Goal: Transaction & Acquisition: Purchase product/service

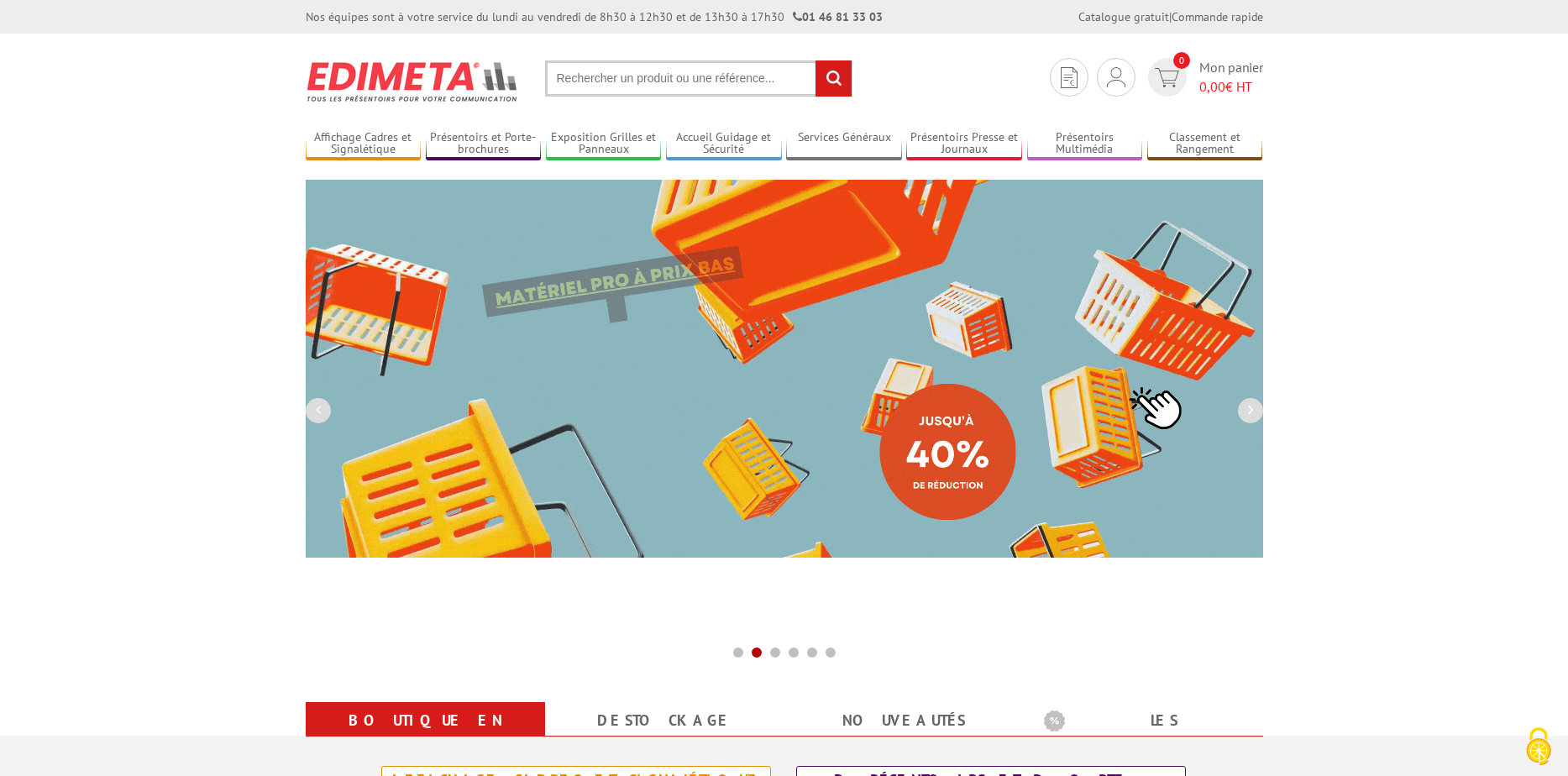
click at [657, 82] on input "text" at bounding box center [698, 78] width 307 height 36
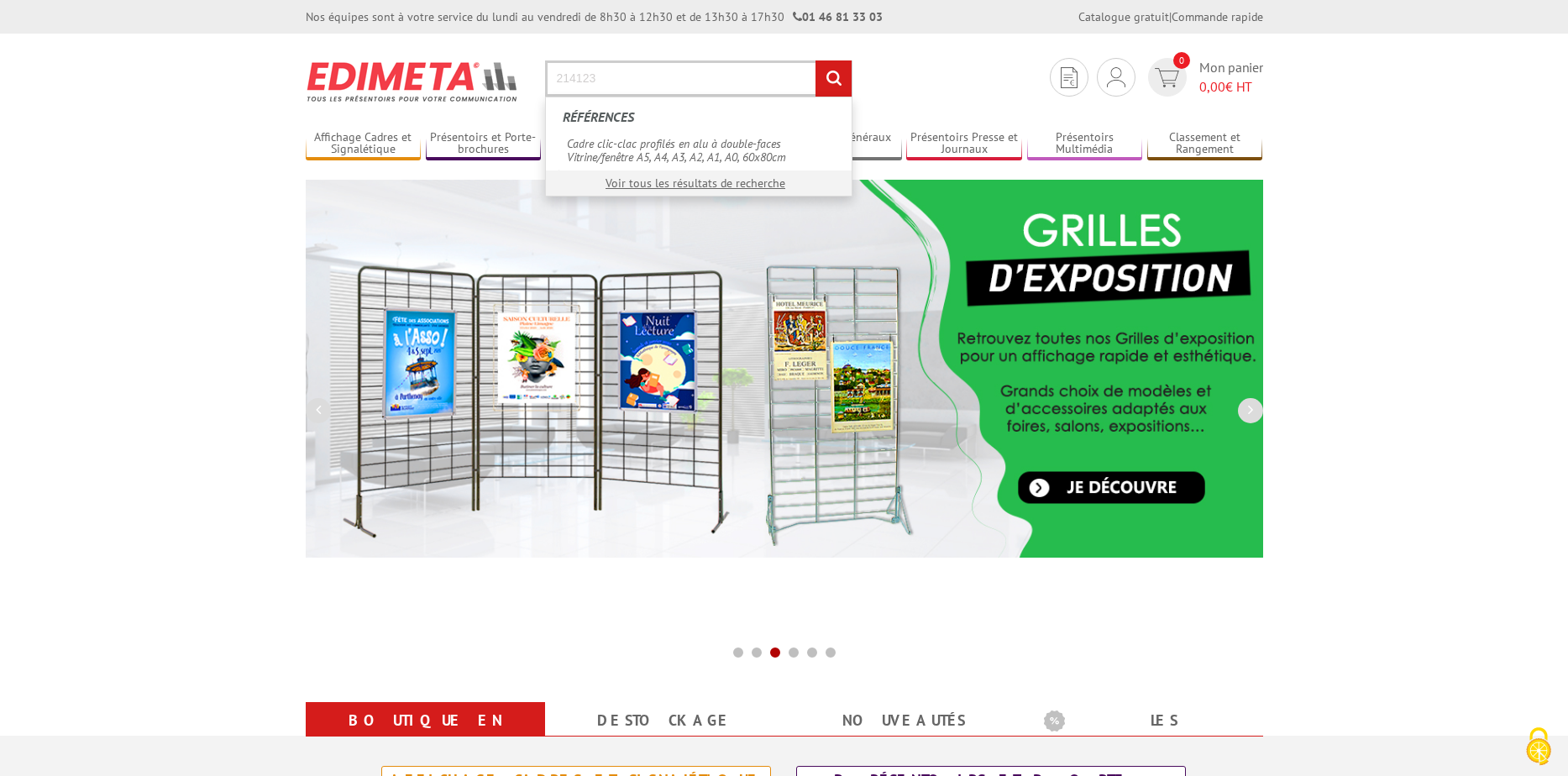
type input "214123"
click at [839, 82] on input "rechercher" at bounding box center [833, 78] width 36 height 36
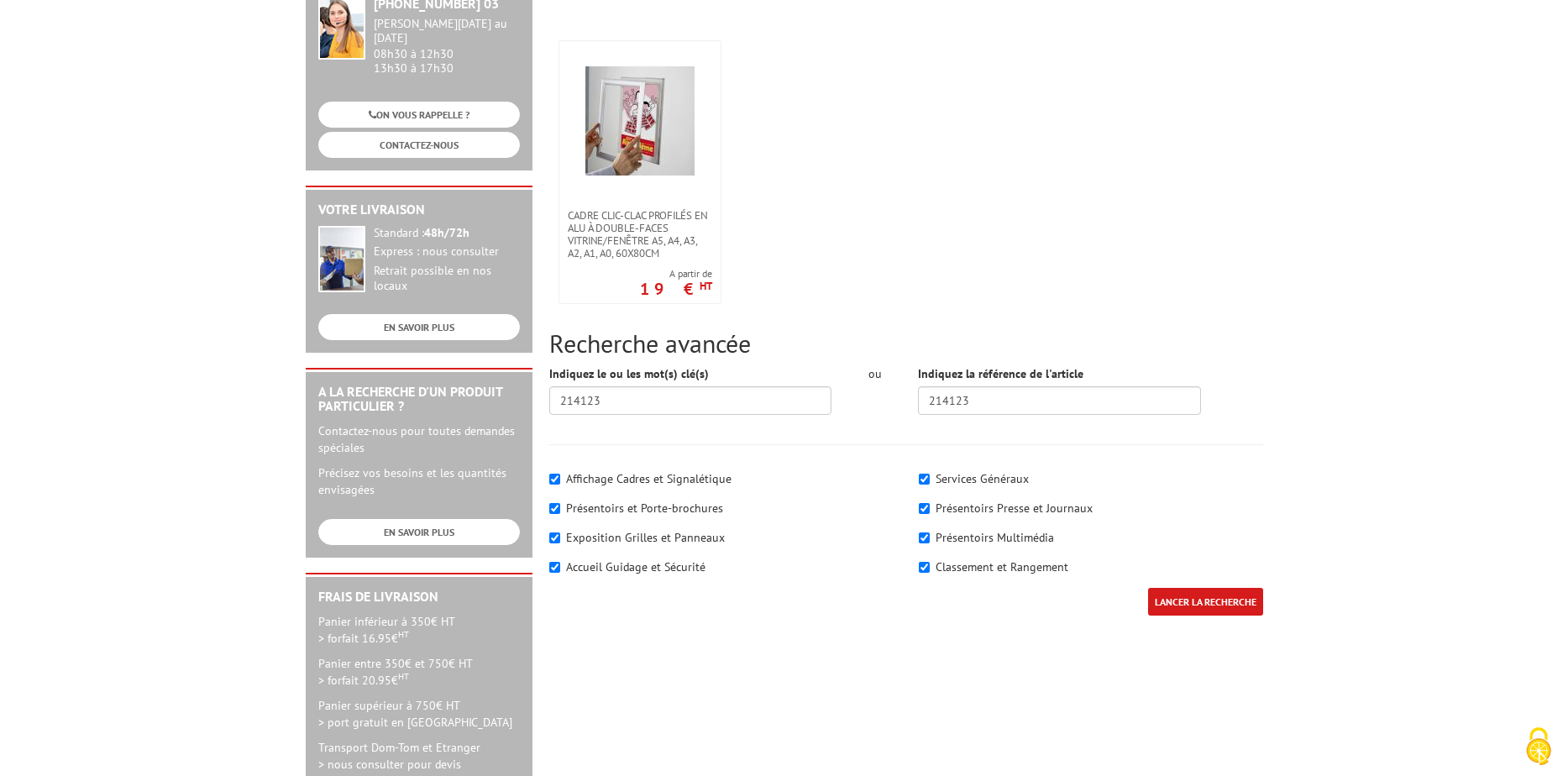
scroll to position [252, 0]
click at [1211, 604] on input "LANCER LA RECHERCHE" at bounding box center [1205, 600] width 115 height 28
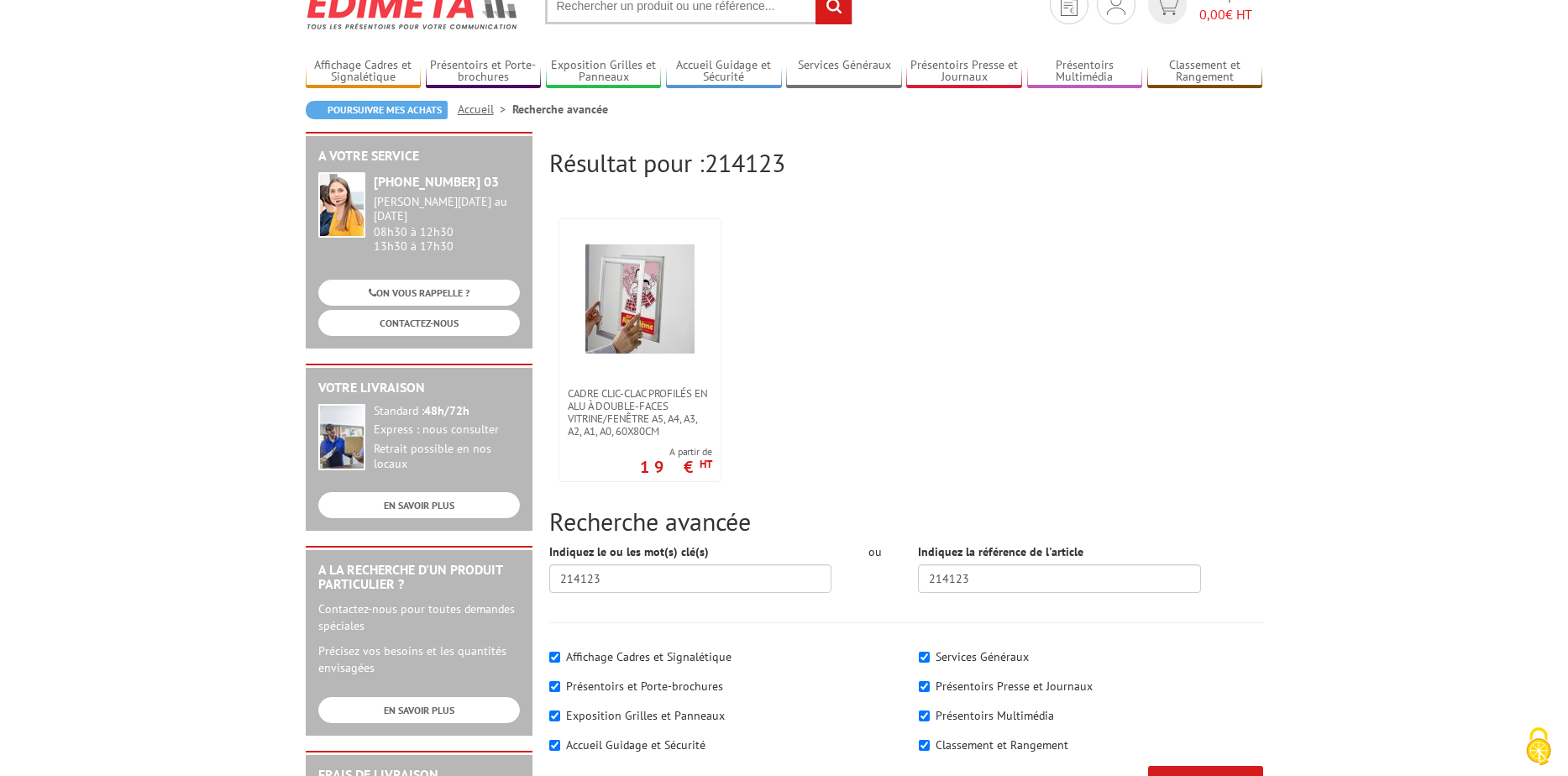
scroll to position [168, 0]
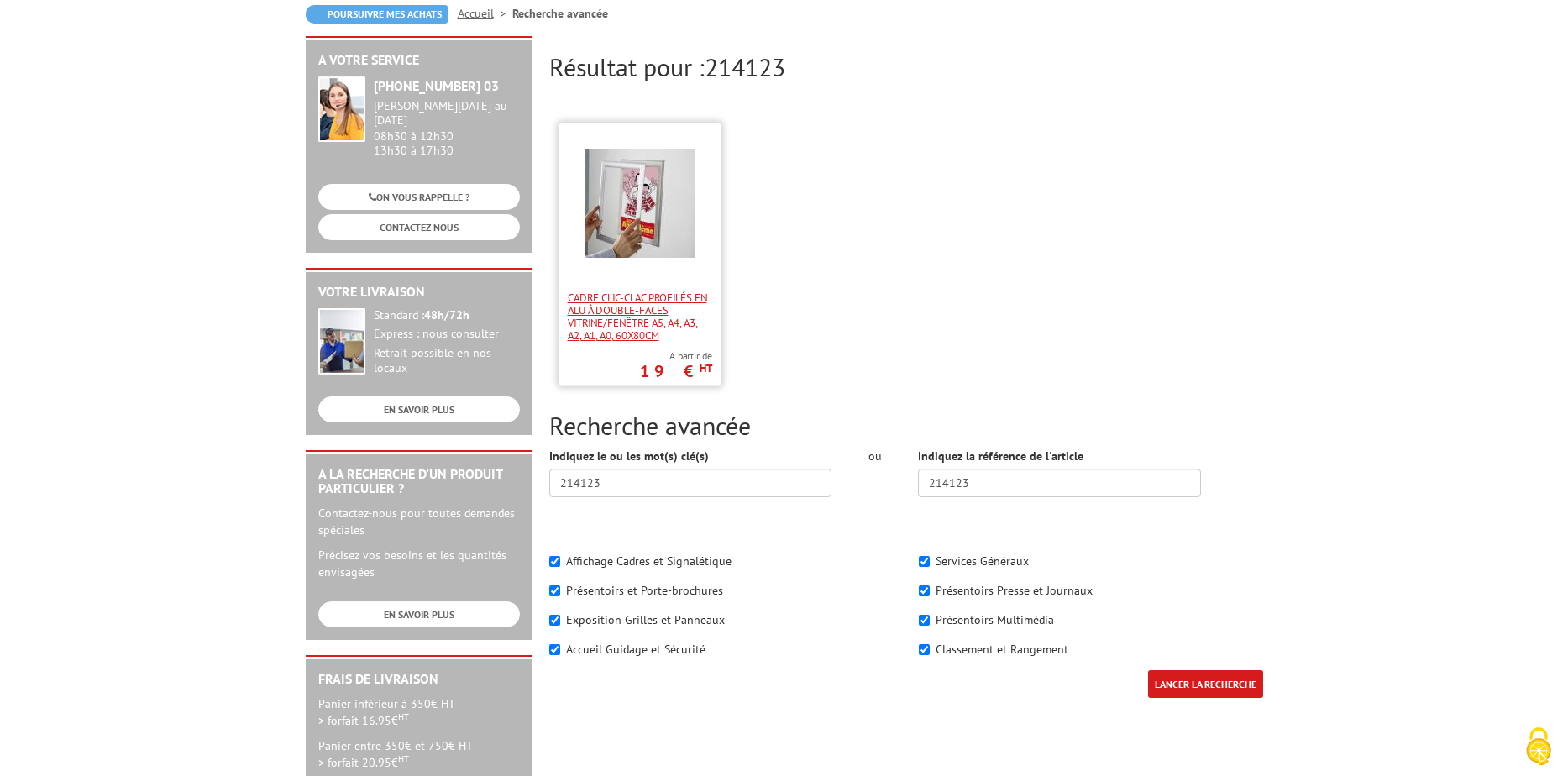
click at [638, 322] on span "Cadre clic-clac profilés en alu à double-faces Vitrine/fenêtre A5, A4, A3, A2, …" at bounding box center [640, 316] width 145 height 50
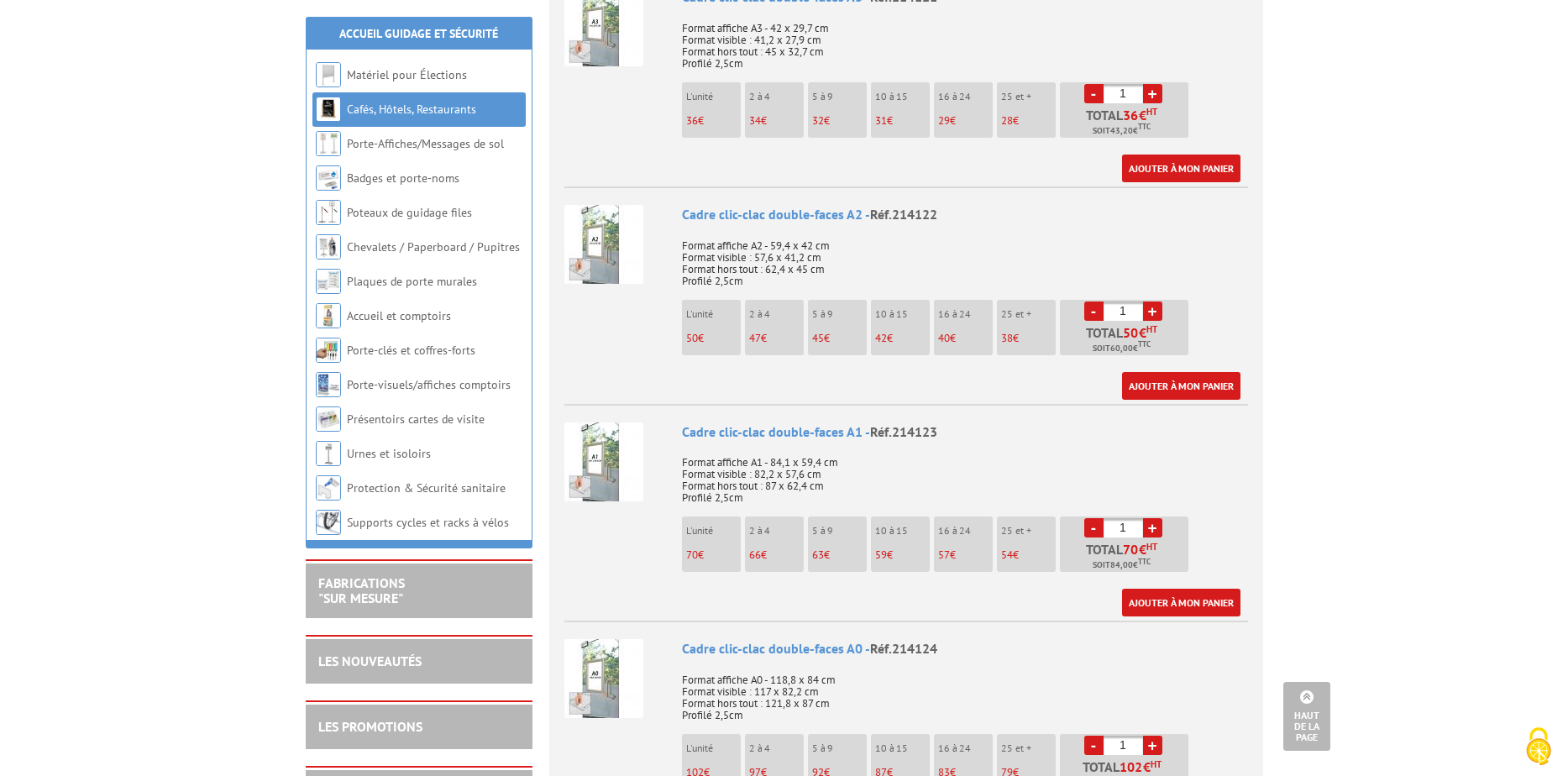
scroll to position [1176, 0]
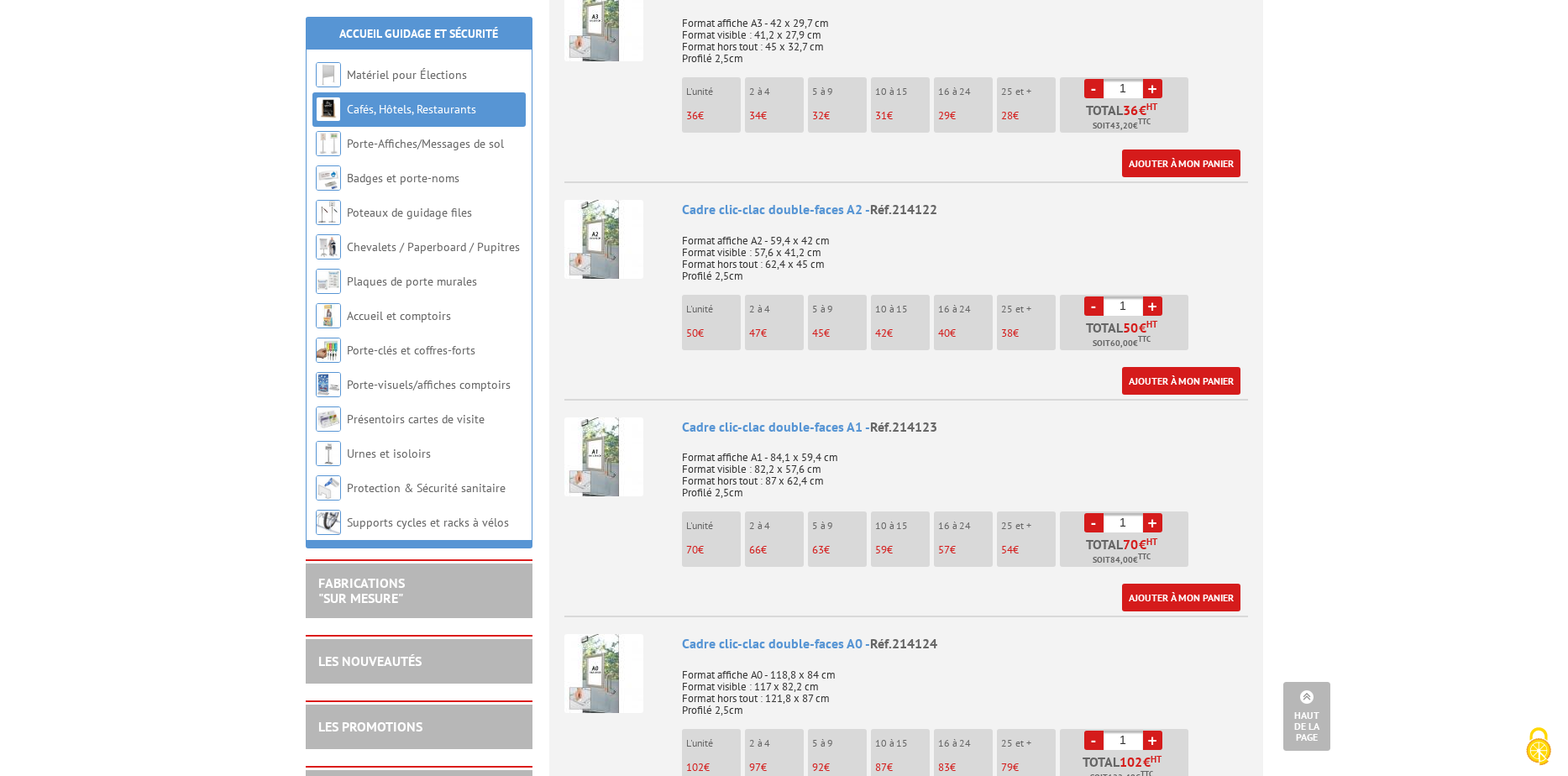
click at [1156, 513] on link "+" at bounding box center [1152, 523] width 19 height 19
type input "5"
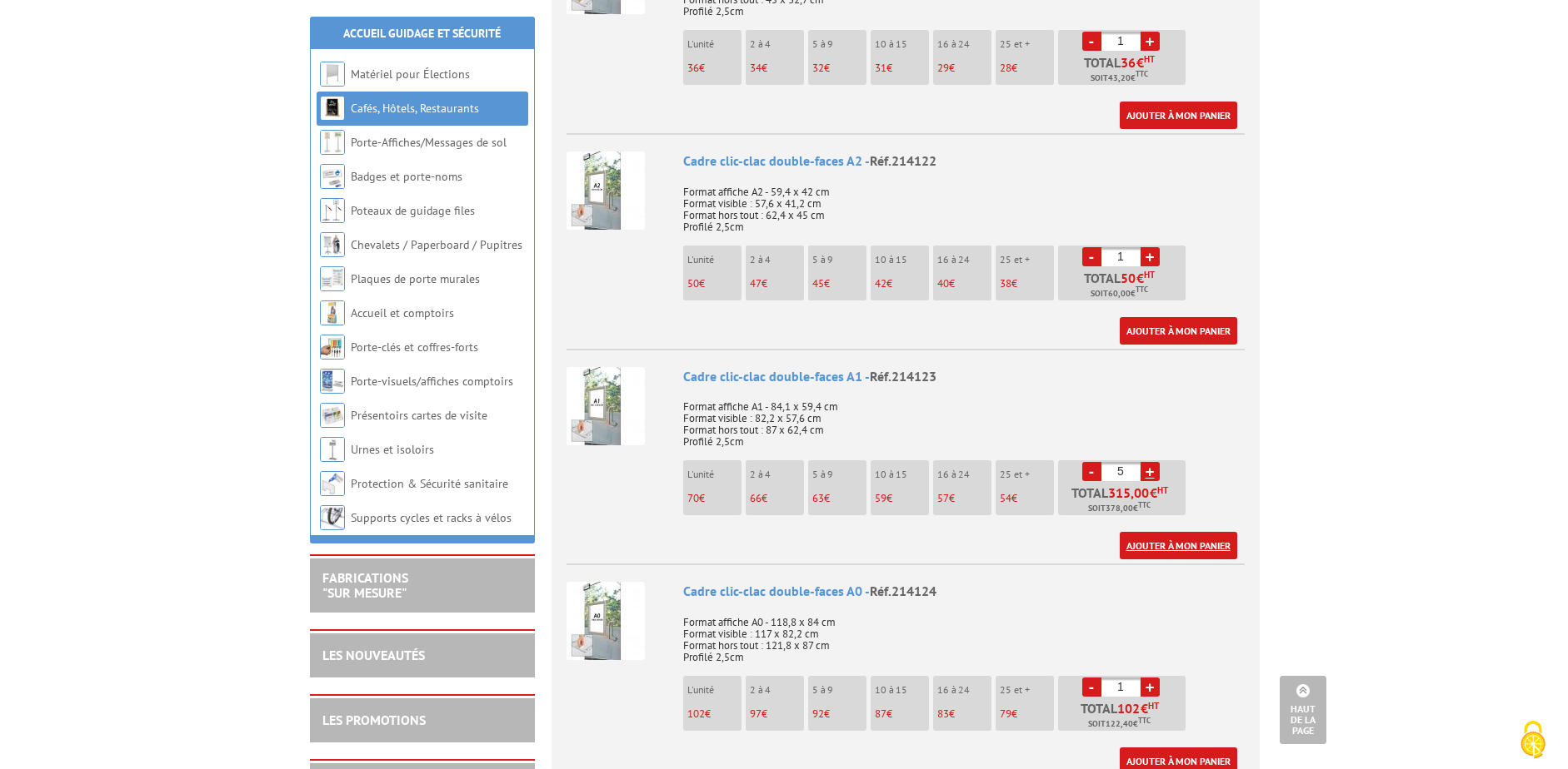
scroll to position [1249, 0]
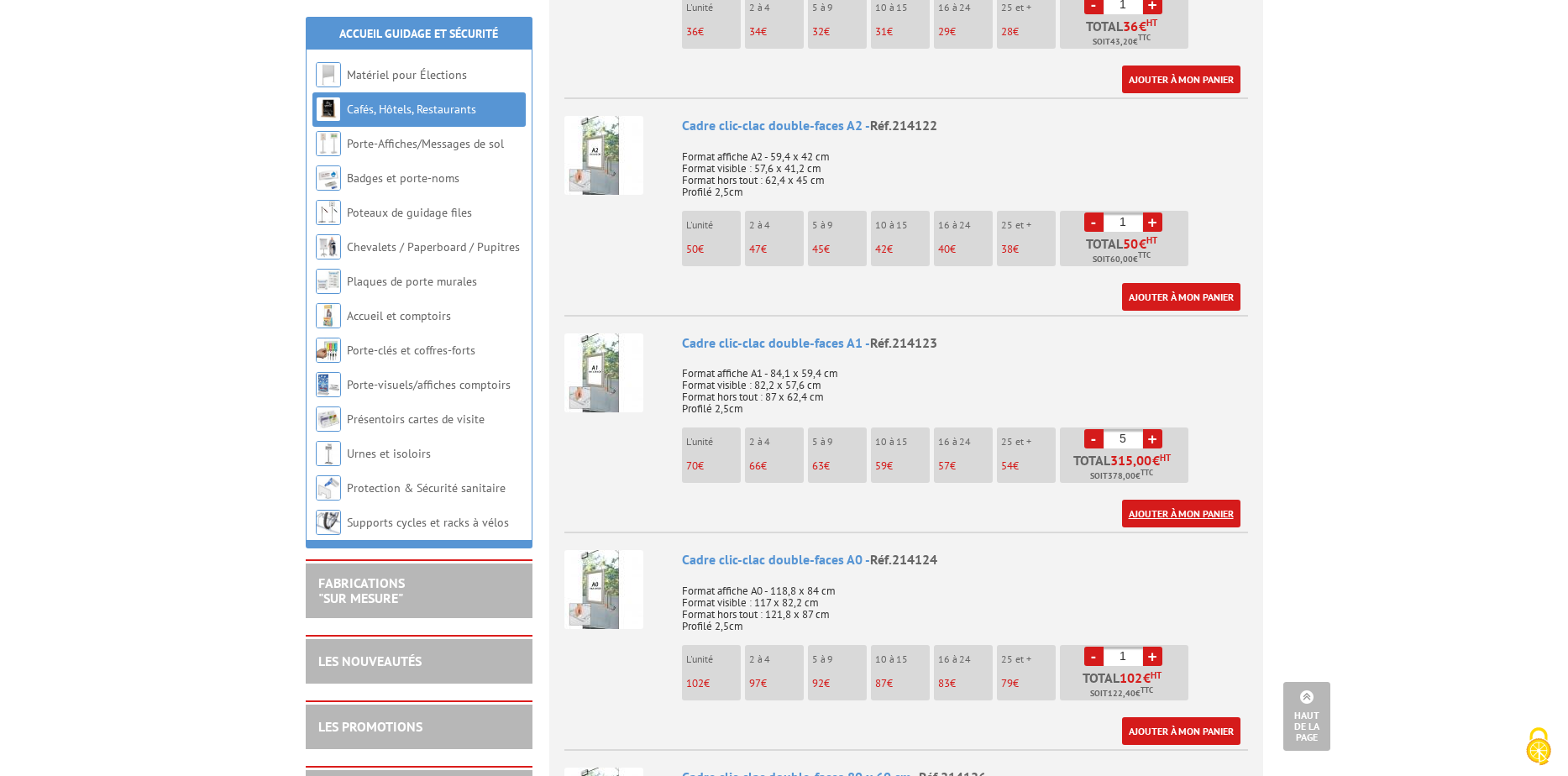
click at [1169, 500] on link "Ajouter à mon panier" at bounding box center [1181, 513] width 119 height 28
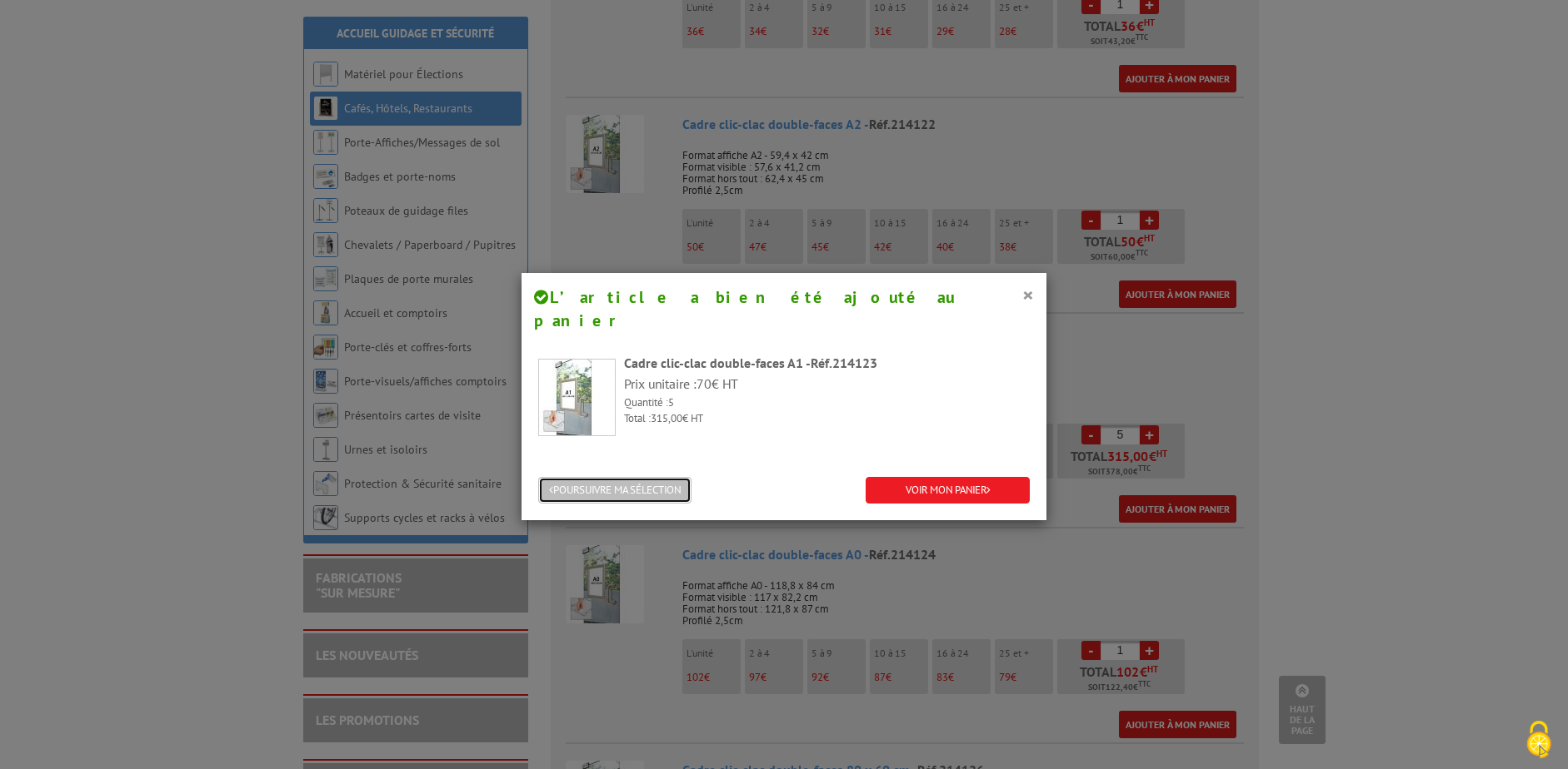
click at [646, 477] on button "POURSUIVRE MA SÉLECTION" at bounding box center [615, 490] width 154 height 28
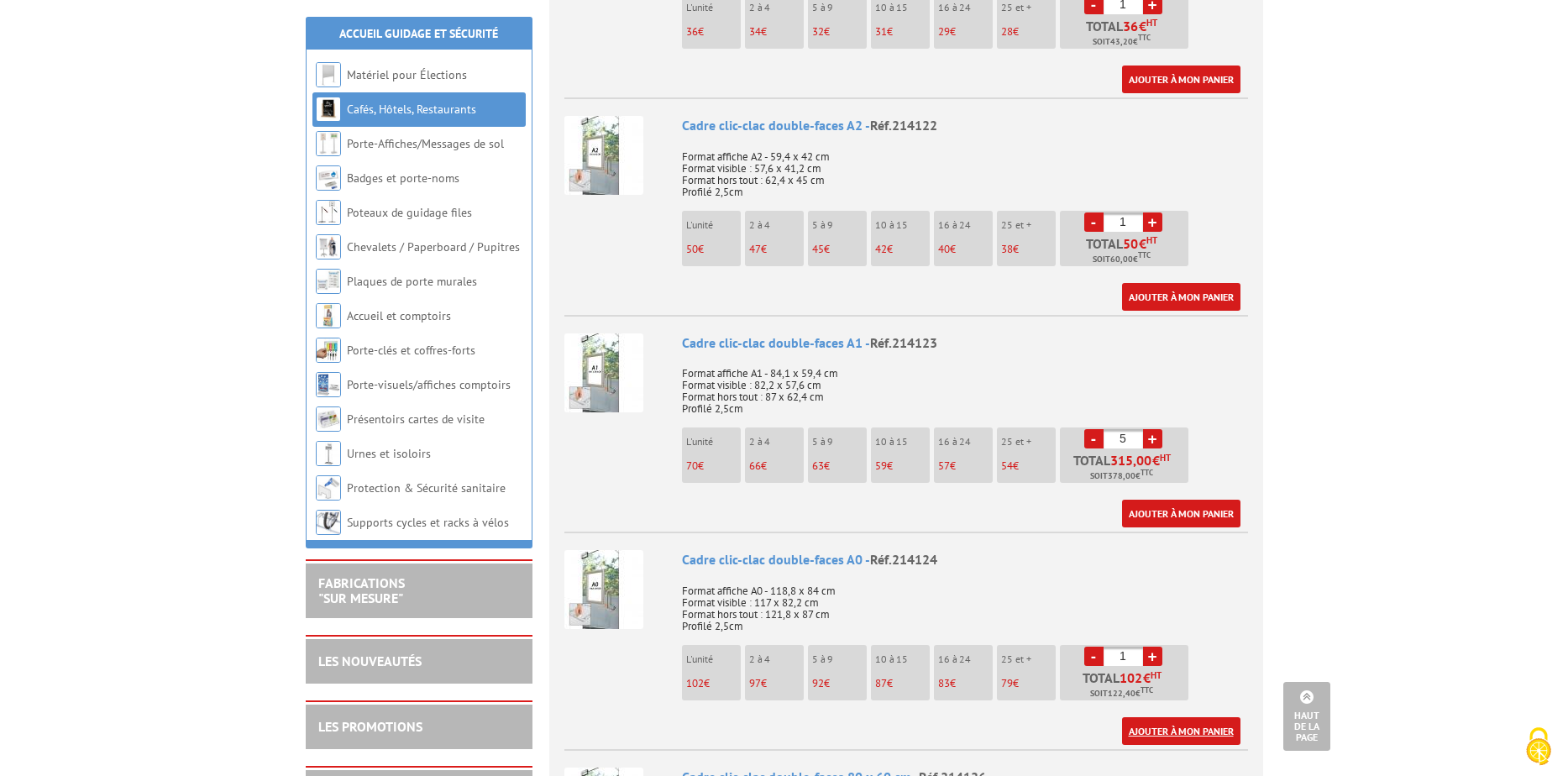
click at [1185, 717] on link "Ajouter à mon panier" at bounding box center [1181, 731] width 119 height 28
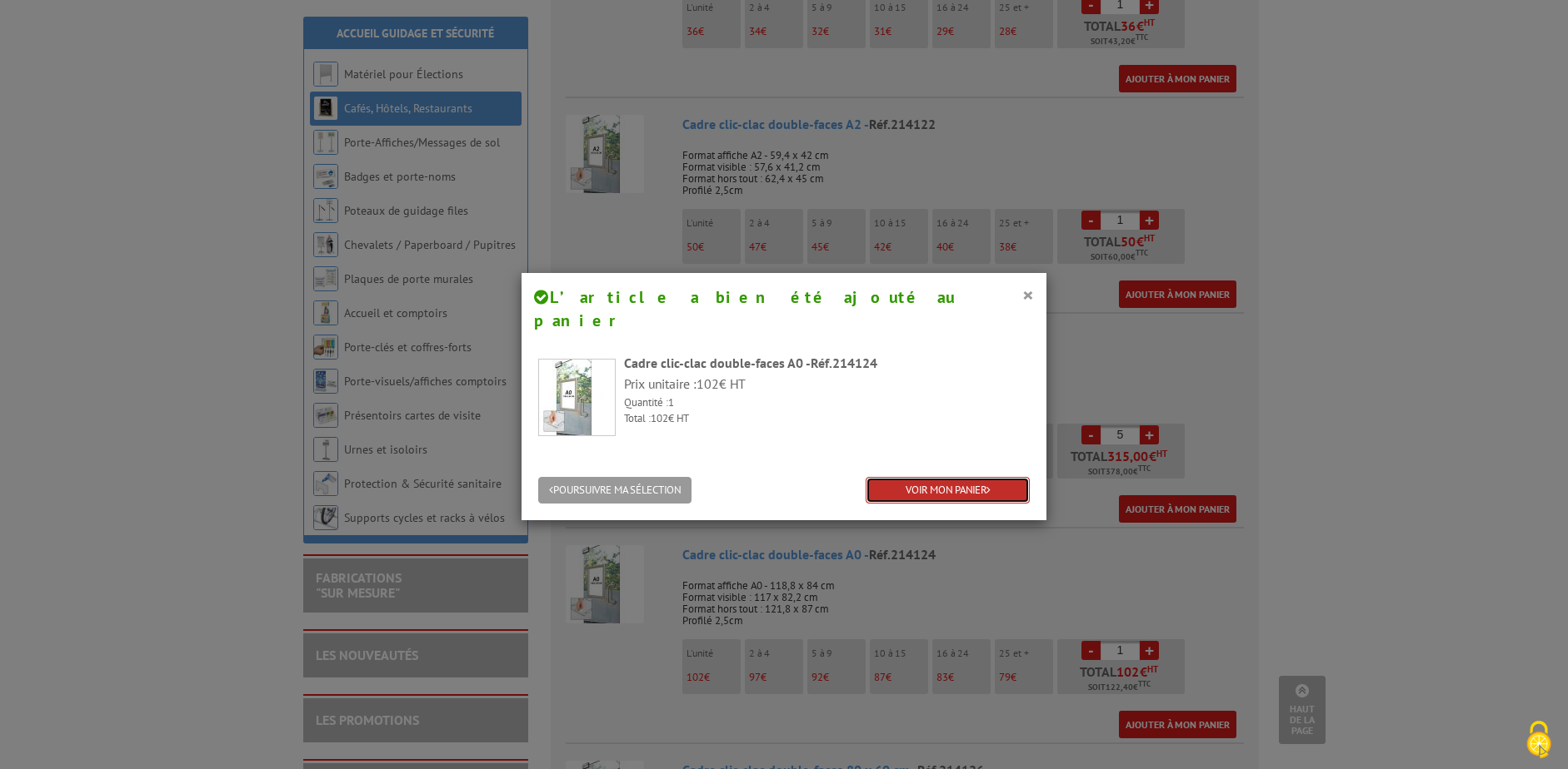
click at [950, 477] on link "VOIR MON PANIER" at bounding box center [947, 490] width 164 height 28
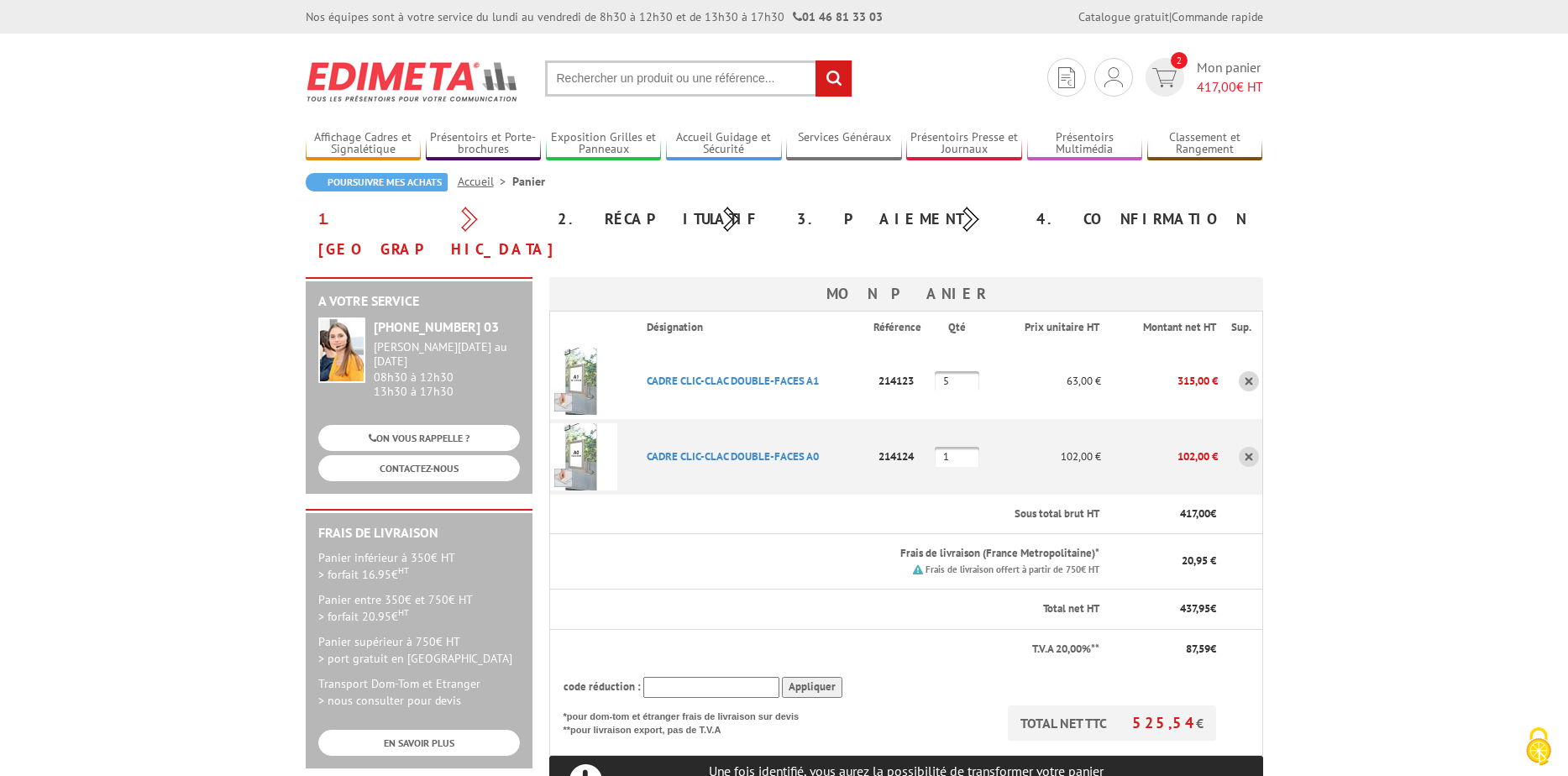
drag, startPoint x: 956, startPoint y: 429, endPoint x: 937, endPoint y: 424, distance: 19.6
click at [937, 447] on input "1" at bounding box center [956, 457] width 45 height 20
type input "3"
click at [784, 534] on th "Frais de livraison (France Metropolitaine)* Frais de livraison offert à partir …" at bounding box center [867, 562] width 468 height 56
click at [1088, 111] on link "Je me connecte" at bounding box center [1112, 114] width 178 height 20
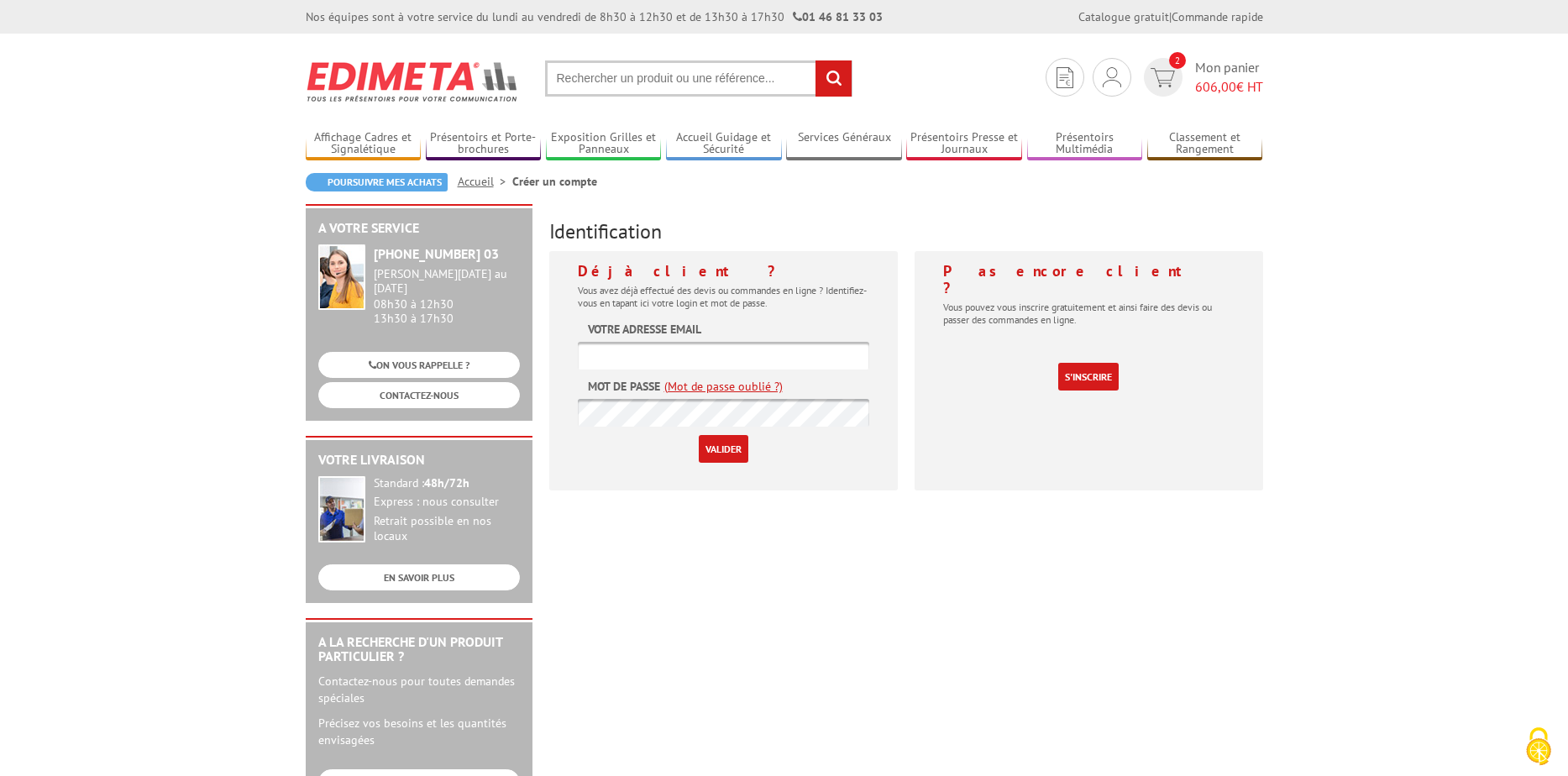
click at [737, 350] on input "text" at bounding box center [723, 355] width 291 height 28
click at [777, 356] on input "[PERSON_NAME][EMAIL_ADDRESS][DOMAIN_NAME]" at bounding box center [723, 355] width 291 height 28
drag, startPoint x: 766, startPoint y: 357, endPoint x: 532, endPoint y: 358, distance: 234.0
click at [532, 358] on div "A votre service +33 (0)1 46 81 33 03 Du Lundi au Vendredi 08h30 à 12h30 13h30 à…" at bounding box center [784, 652] width 974 height 896
type input "gestion@caf77.caf.fr"
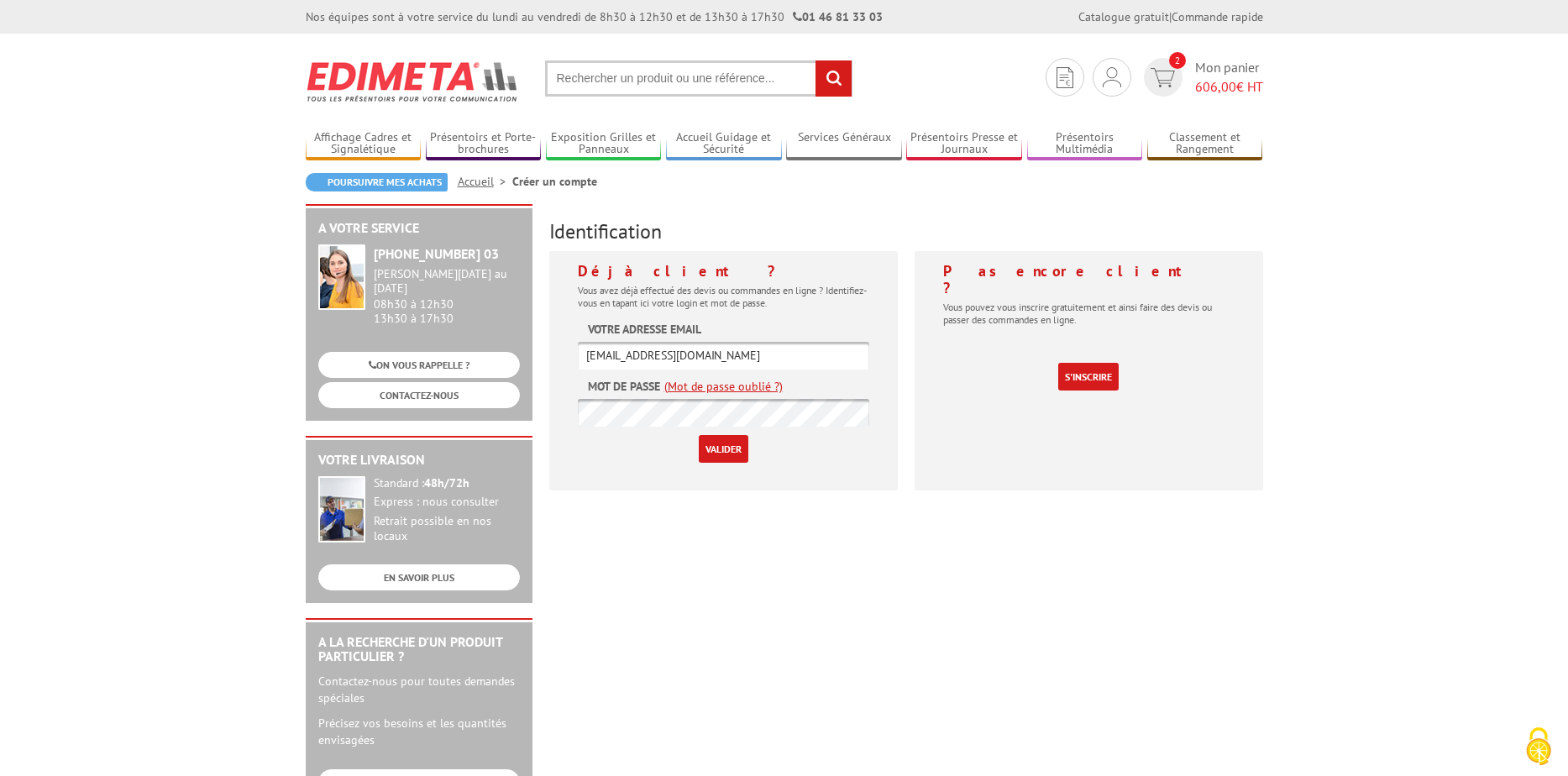
click at [731, 452] on input "Valider" at bounding box center [723, 449] width 50 height 28
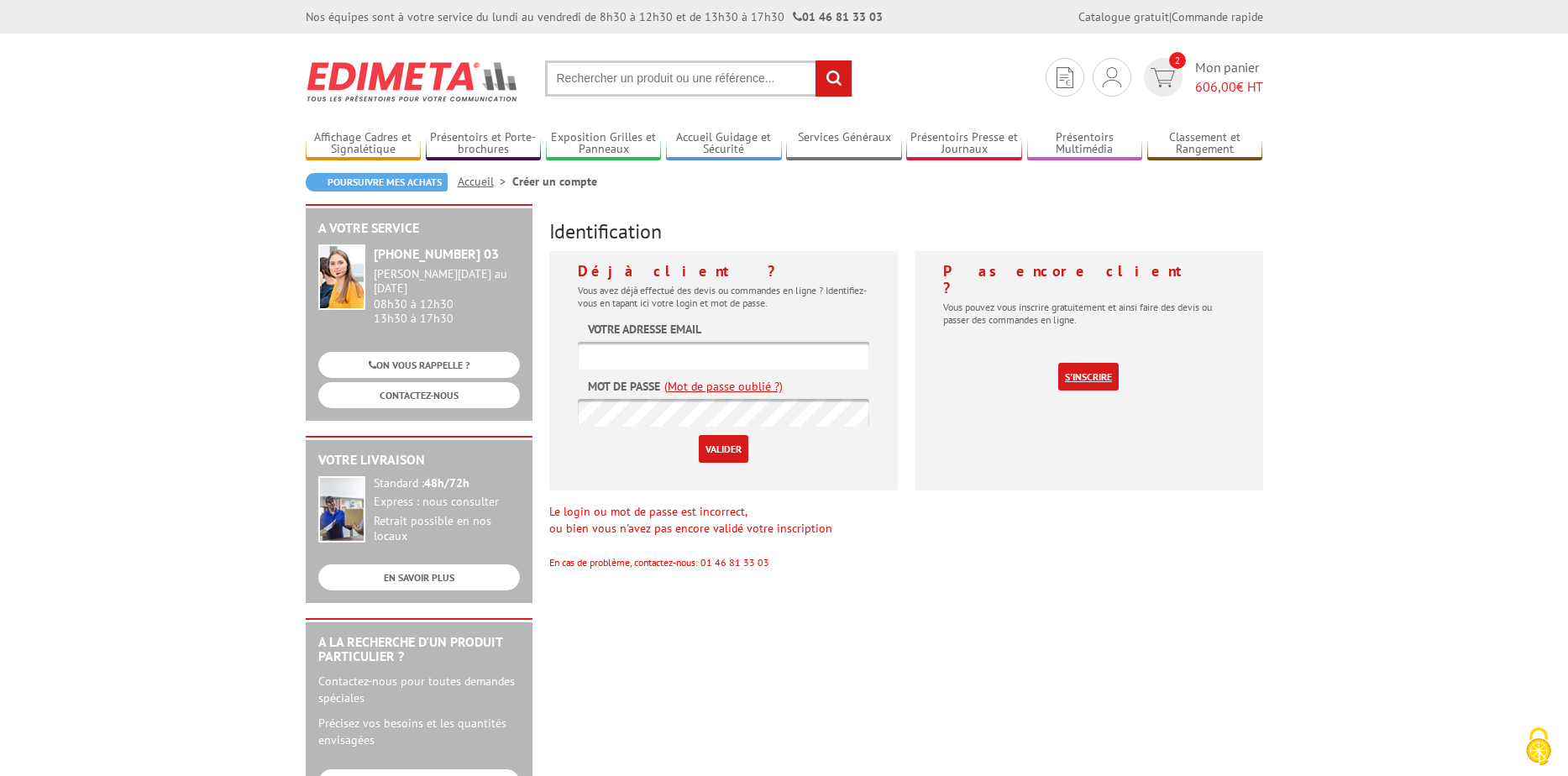
click at [1098, 363] on link "S'inscrire" at bounding box center [1089, 376] width 61 height 28
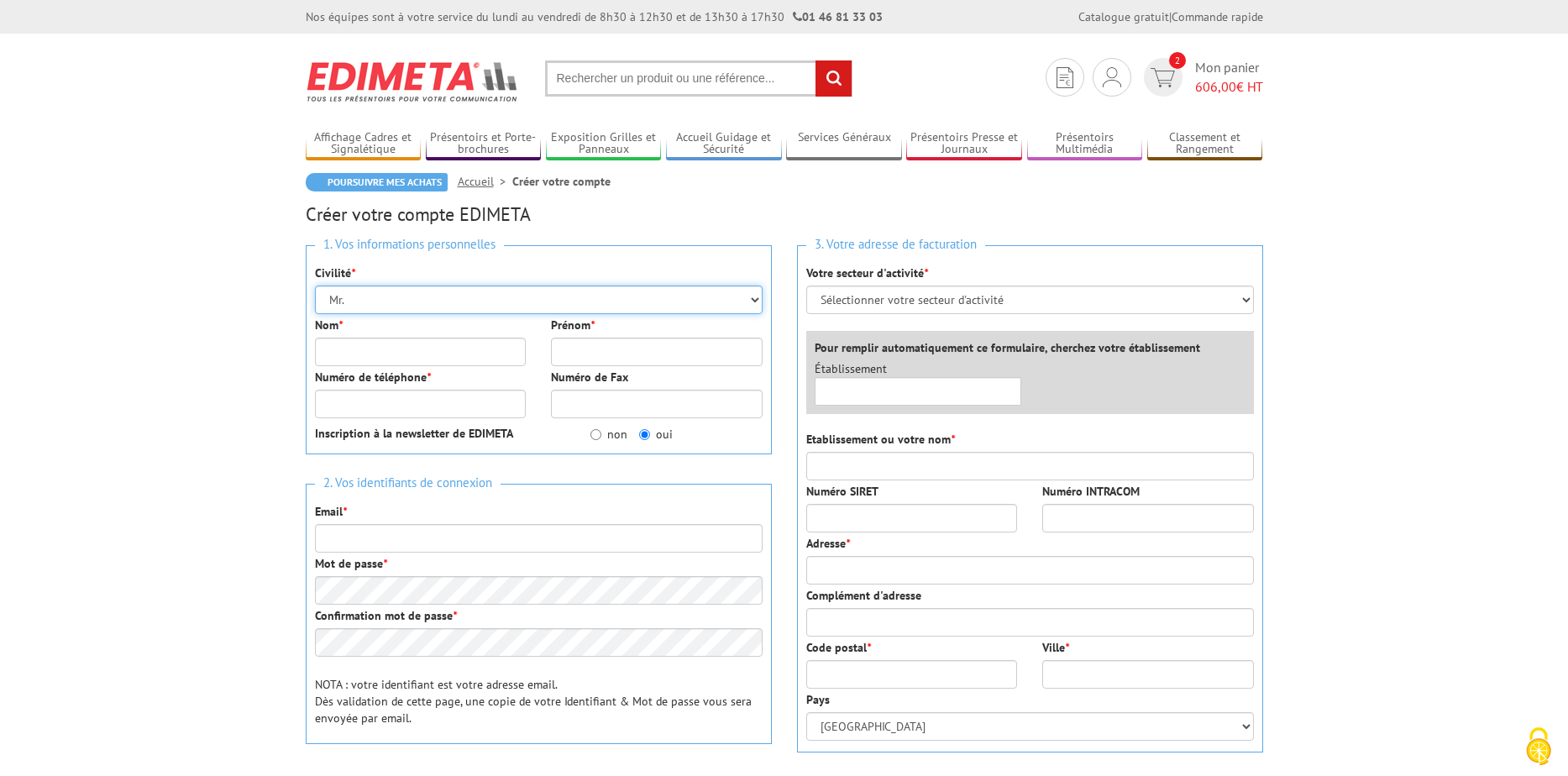
click at [395, 301] on select "Mr. Mme. Mlle." at bounding box center [538, 300] width 448 height 29
select select "Mme."
click at [315, 285] on select "Mr. Mme. Mlle." at bounding box center [538, 300] width 448 height 29
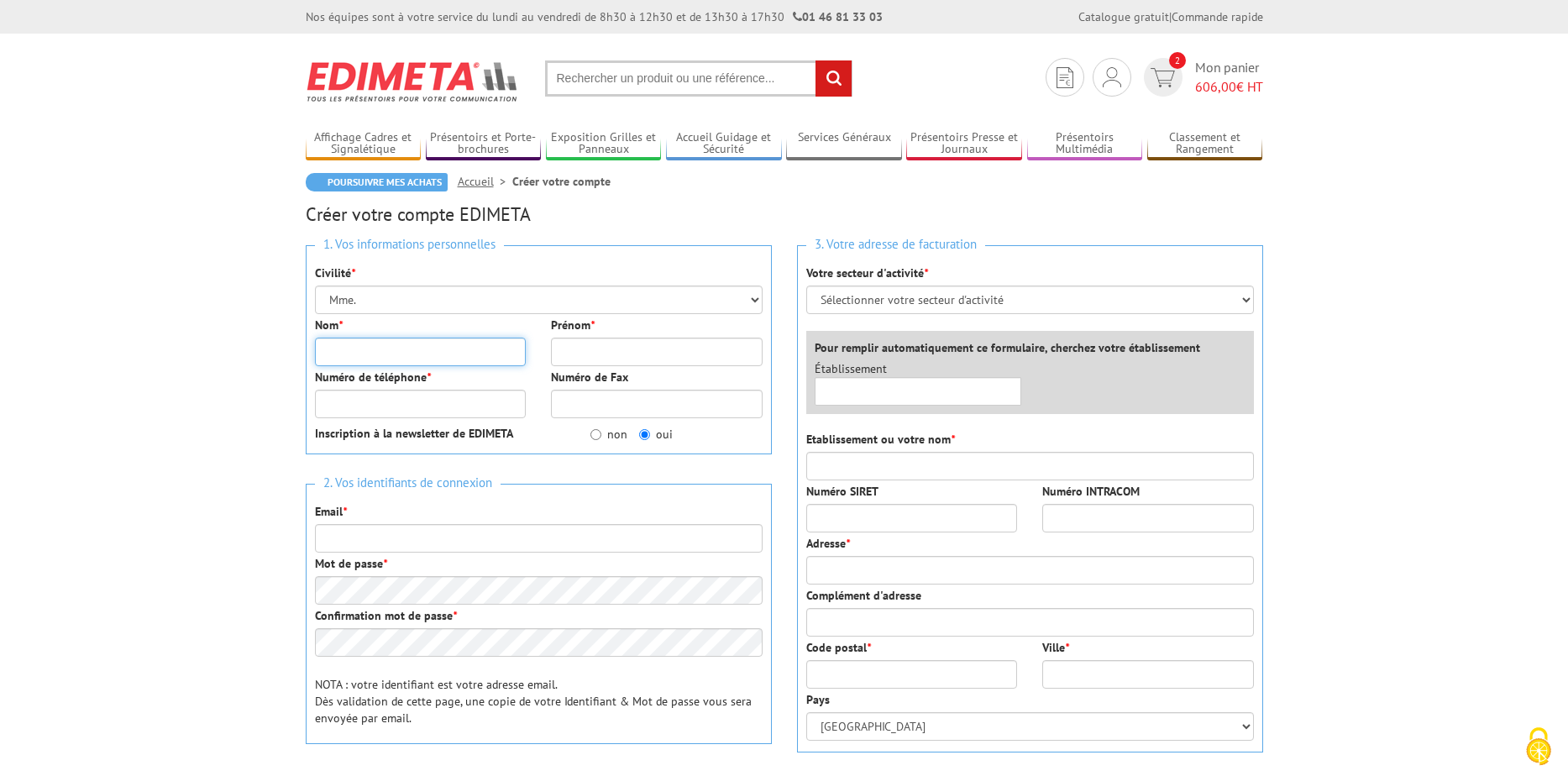
click at [427, 339] on input "Nom *" at bounding box center [421, 352] width 212 height 29
type input "[PERSON_NAME]"
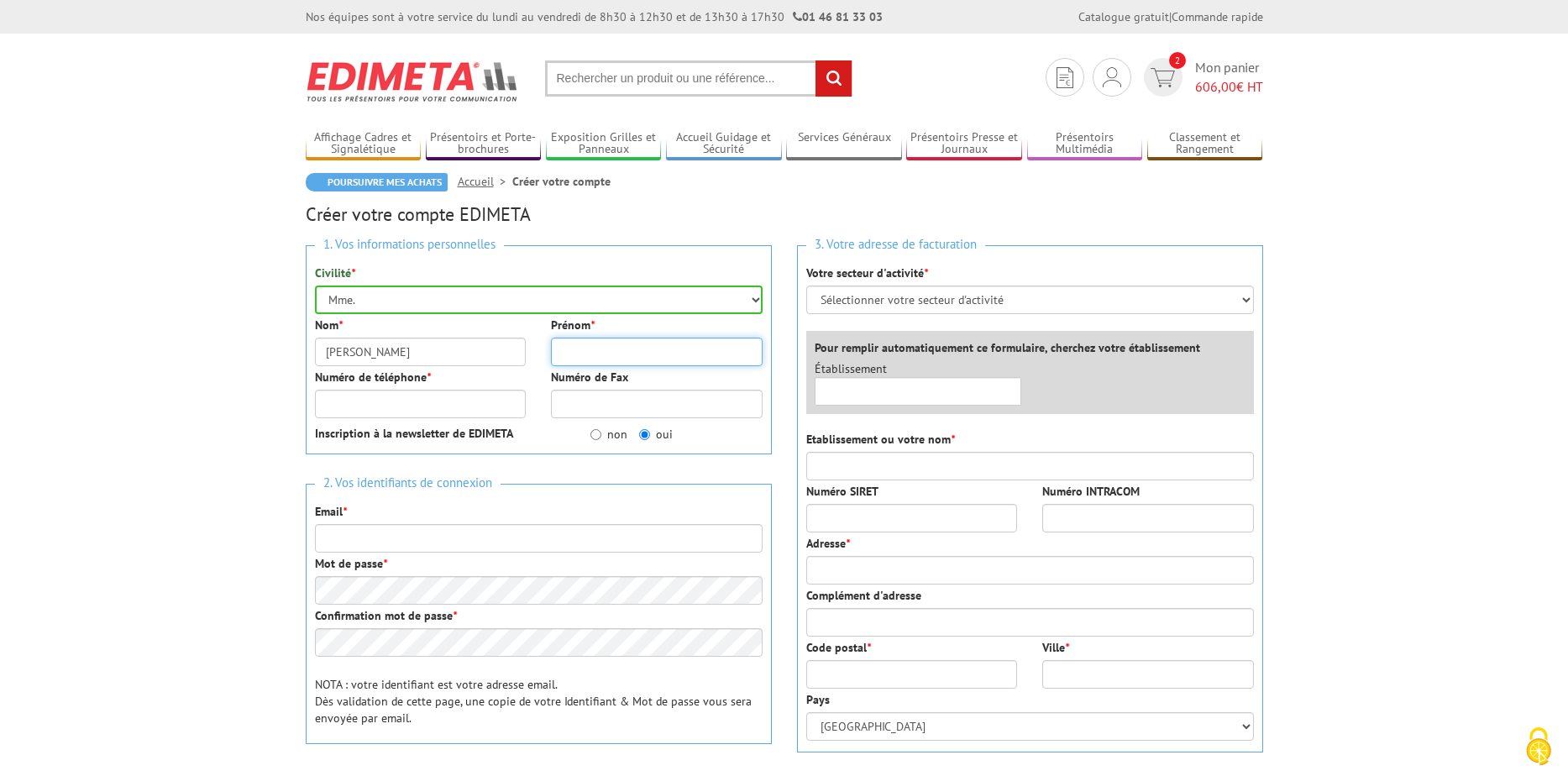
type input "[PERSON_NAME]"
type input "0164837515"
type input "michelle.moreau@caf77.caf.fr"
type input "CAF 77 MELUN"
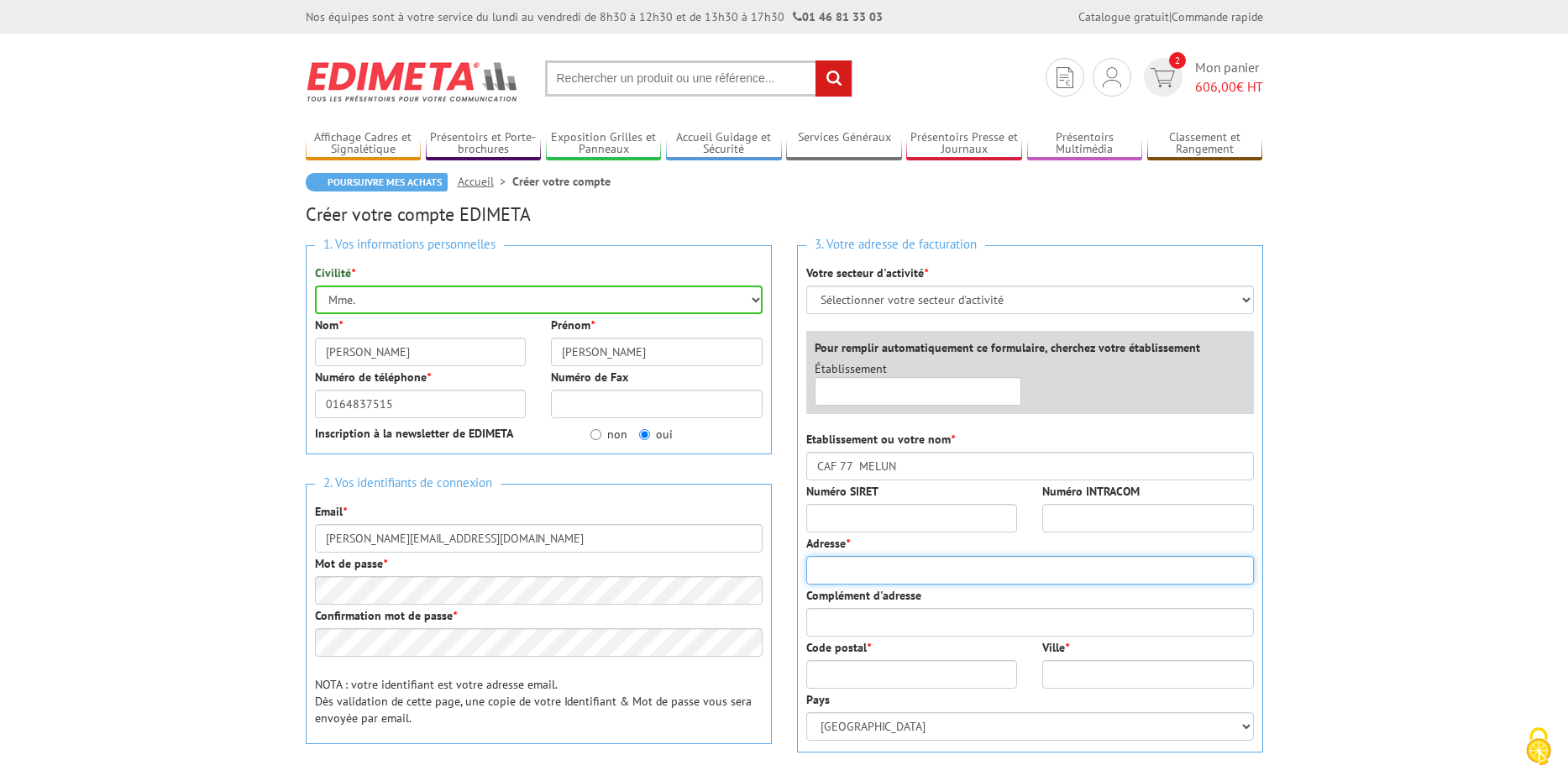
type input "[STREET_ADDRESS][PERSON_NAME]"
type input "77000"
type input "Melun"
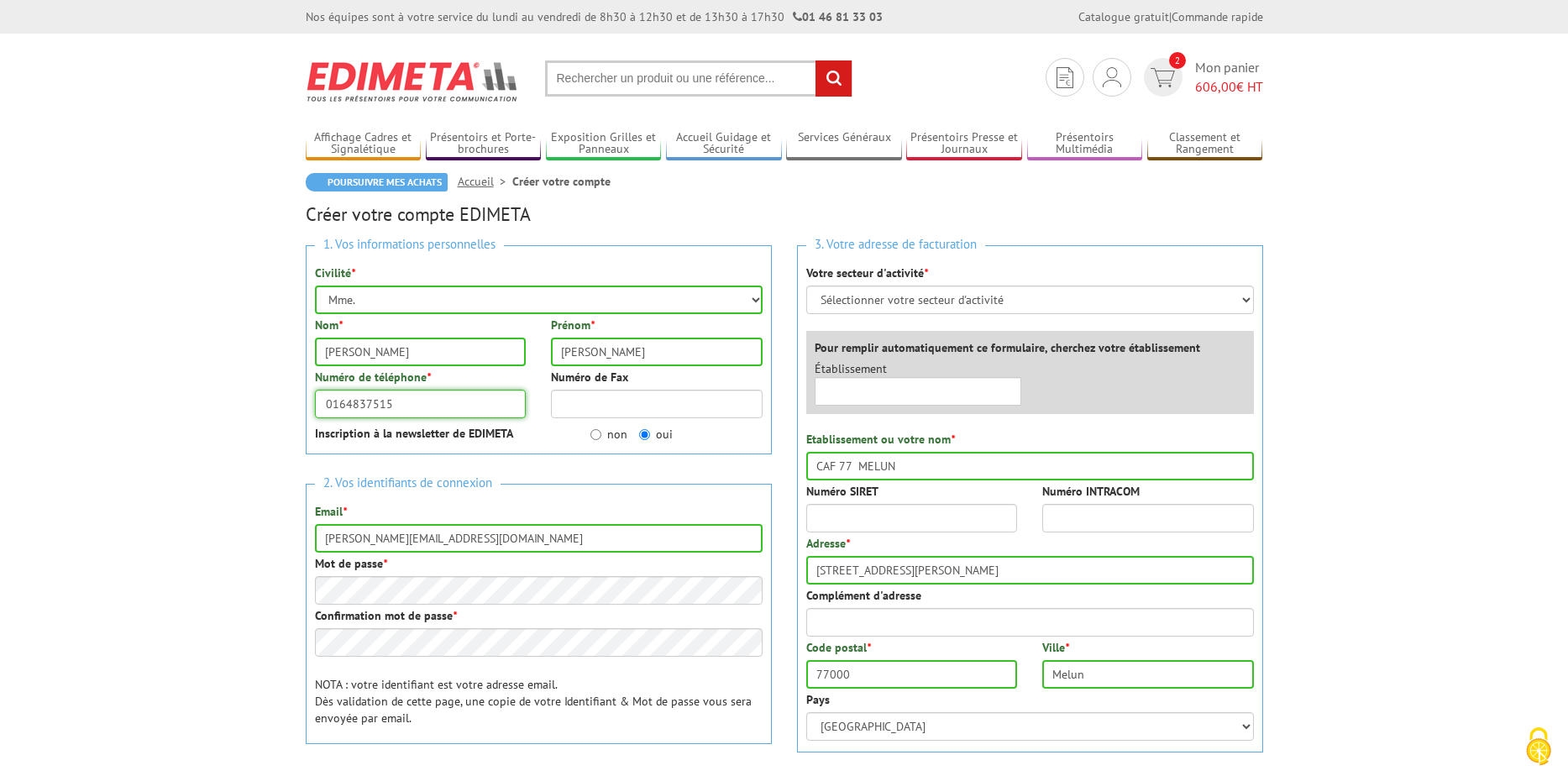
drag, startPoint x: 405, startPoint y: 399, endPoint x: 373, endPoint y: 400, distance: 32.0
click at [373, 400] on input "0164837515" at bounding box center [421, 404] width 212 height 29
type input "0164837484"
click at [494, 542] on input "michelle.moreau@caf77.caf.fr" at bounding box center [538, 539] width 448 height 29
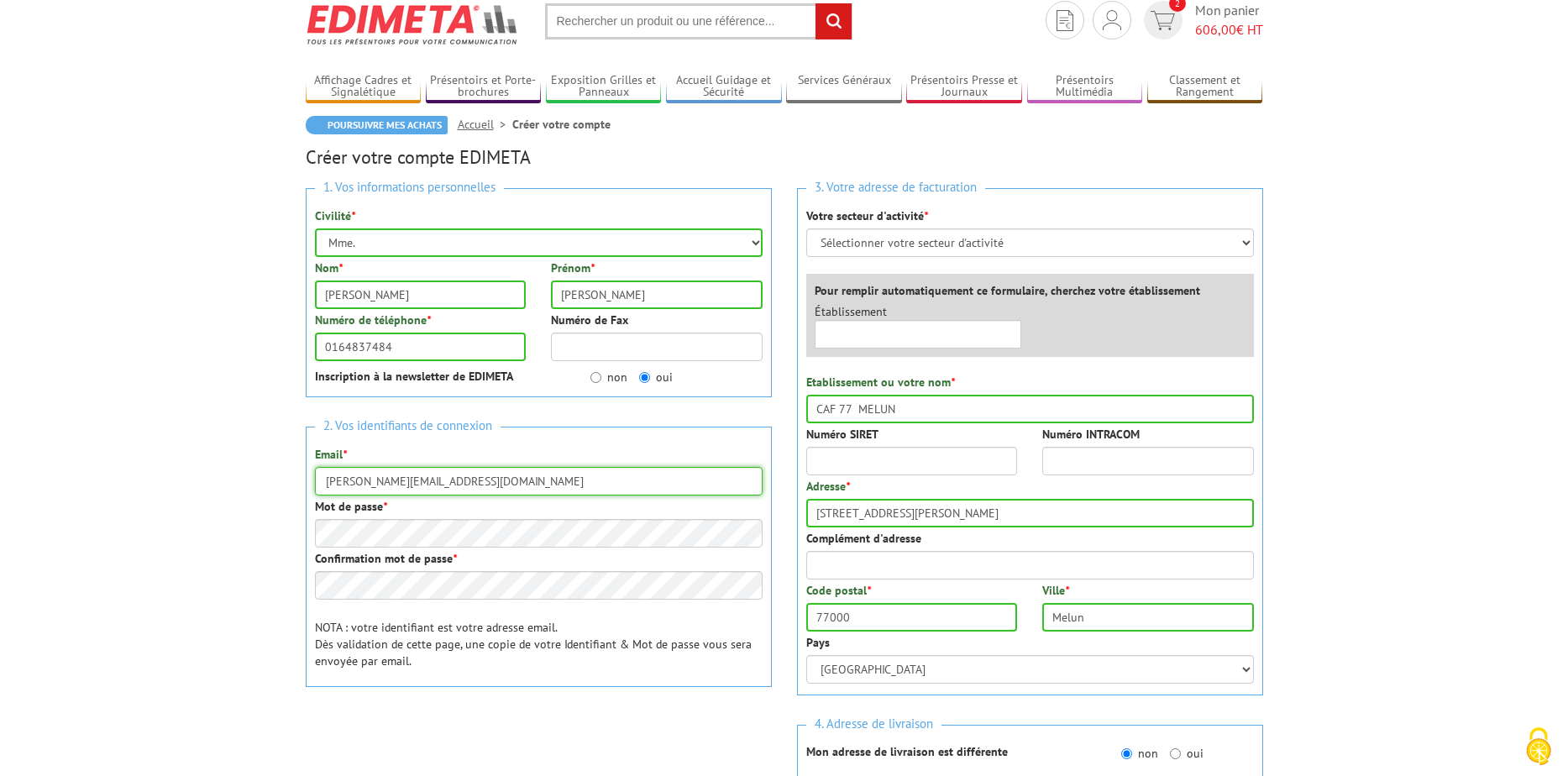
scroll to position [84, 0]
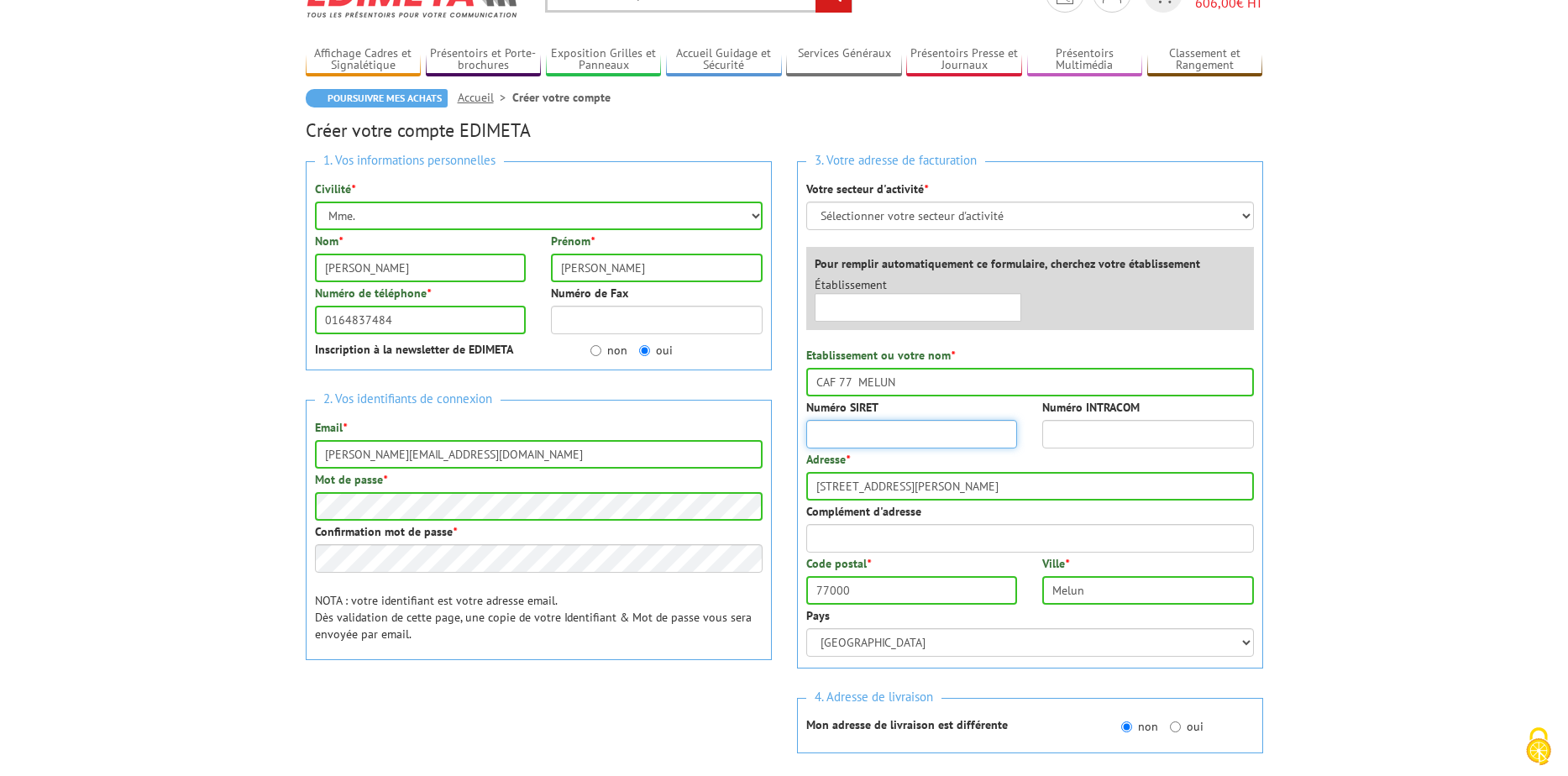
click at [909, 433] on input "Numéro SIRET" at bounding box center [912, 434] width 212 height 29
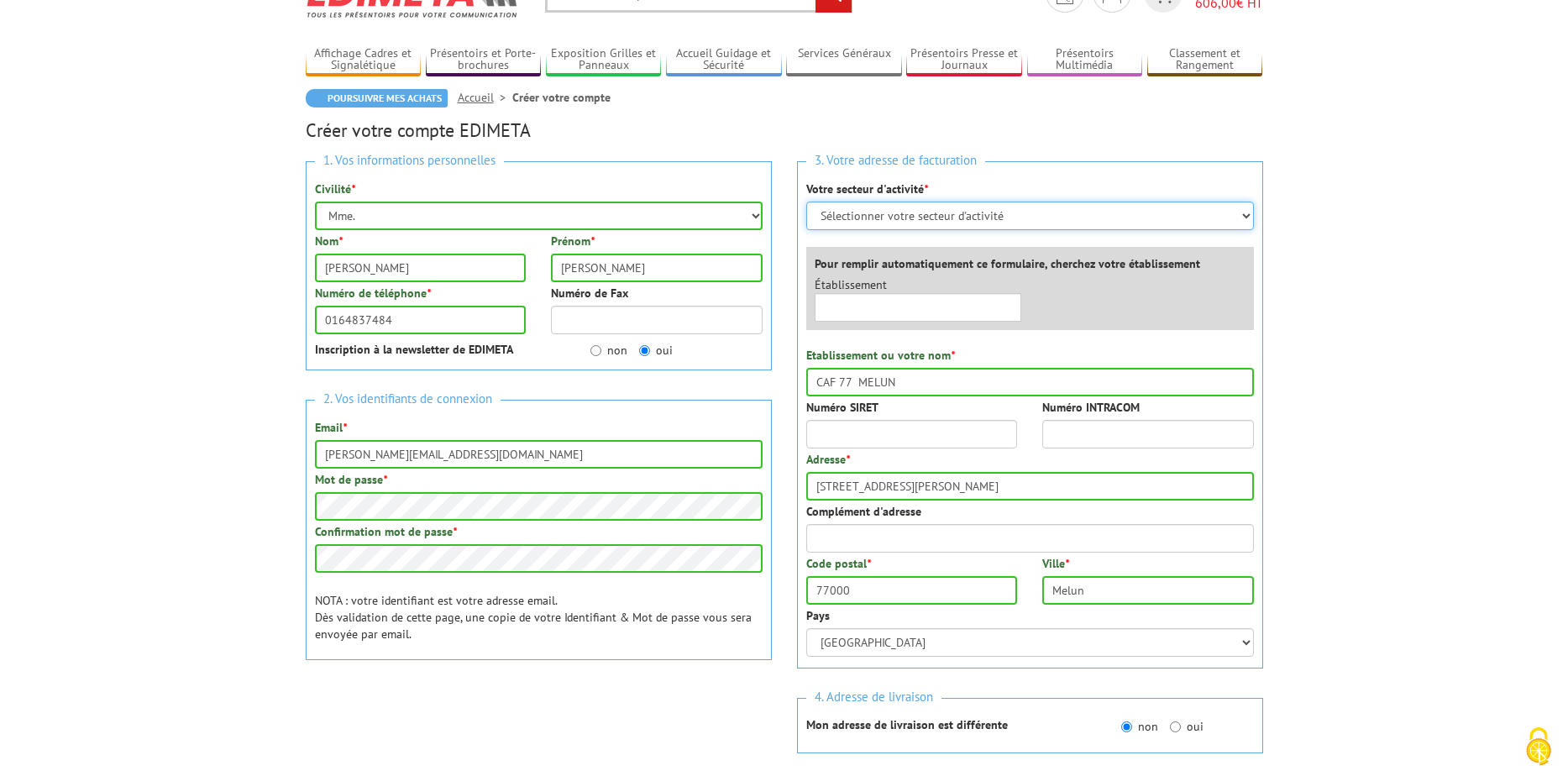
click at [1245, 219] on select "Sélectionner votre secteur d'activité Administrations et collectivités Magasins…" at bounding box center [1030, 216] width 448 height 29
click at [806, 202] on select "Sélectionner votre secteur d'activité Administrations et collectivités Magasins…" at bounding box center [1030, 216] width 448 height 29
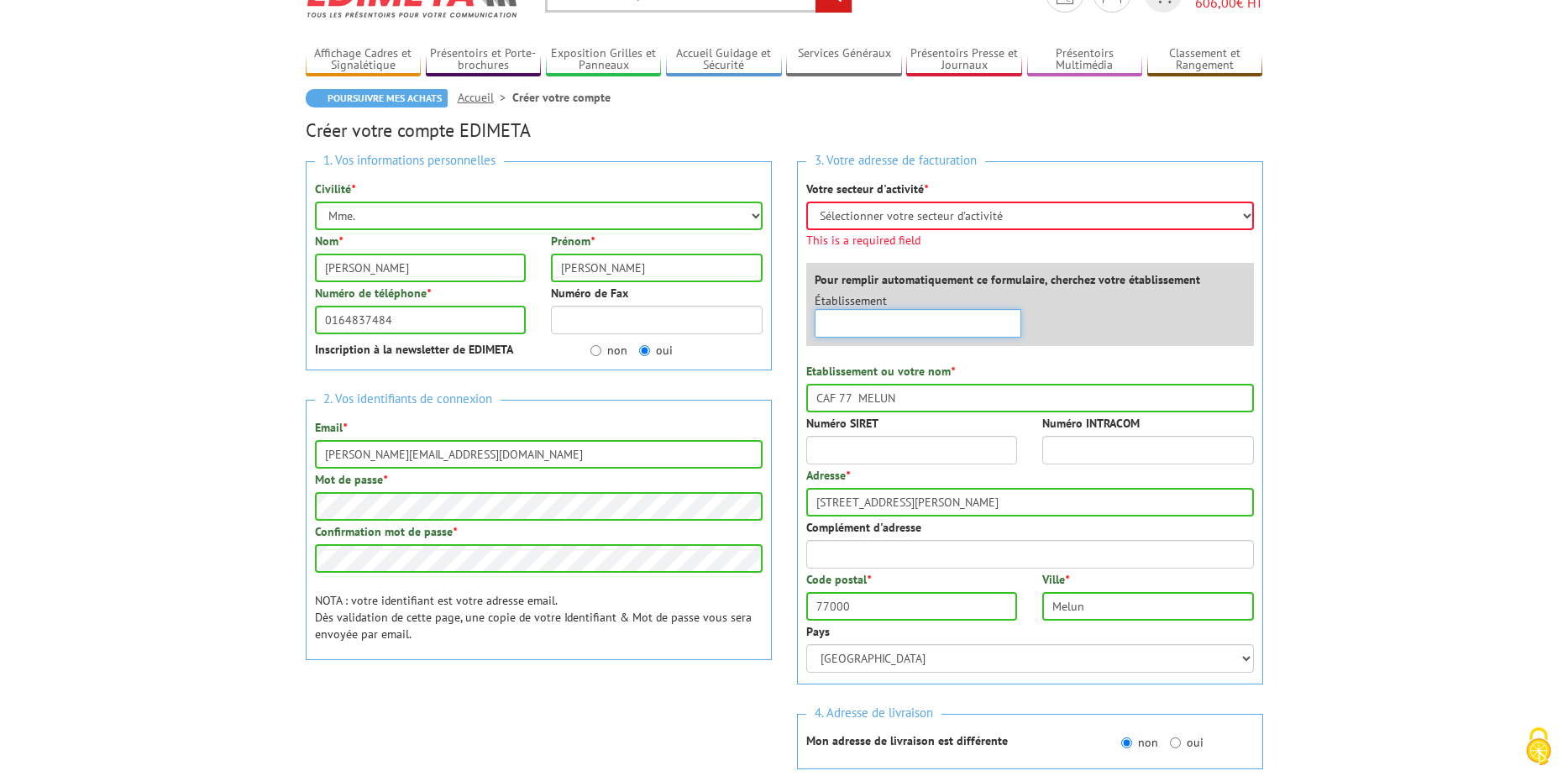
click at [948, 310] on input "text" at bounding box center [918, 323] width 208 height 29
drag, startPoint x: 881, startPoint y: 322, endPoint x: 846, endPoint y: 321, distance: 35.0
click at [846, 321] on input "CAF77" at bounding box center [918, 323] width 208 height 29
drag, startPoint x: 898, startPoint y: 321, endPoint x: 849, endPoint y: 320, distance: 49.0
click at [849, 320] on input "CAF MELUN" at bounding box center [918, 323] width 208 height 29
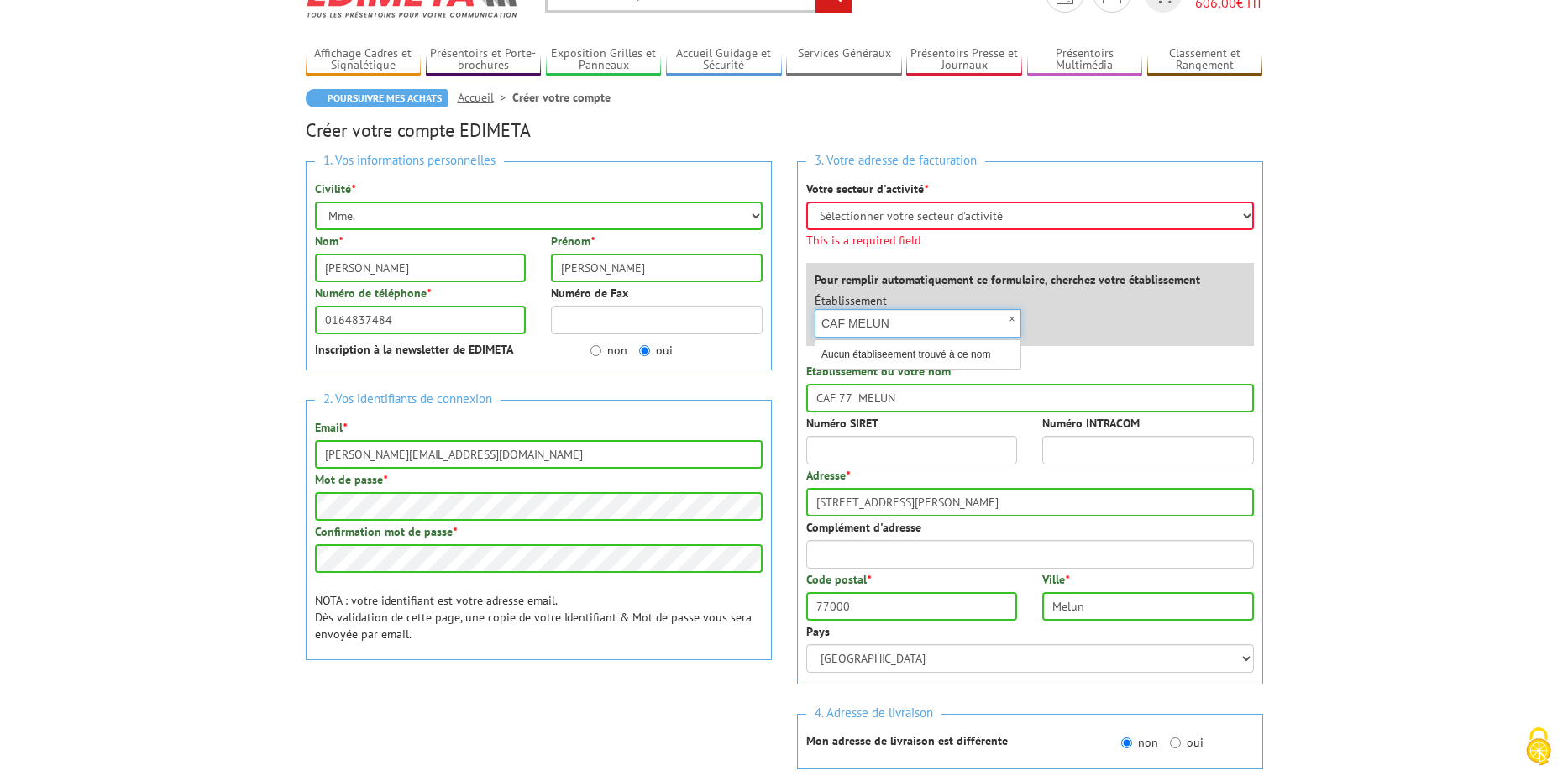
type input "CAF"
drag, startPoint x: 893, startPoint y: 323, endPoint x: 800, endPoint y: 323, distance: 93.0
click at [800, 323] on div "3. Votre adresse de facturation Votre secteur d'activité * Sélectionner votre s…" at bounding box center [1030, 423] width 466 height 524
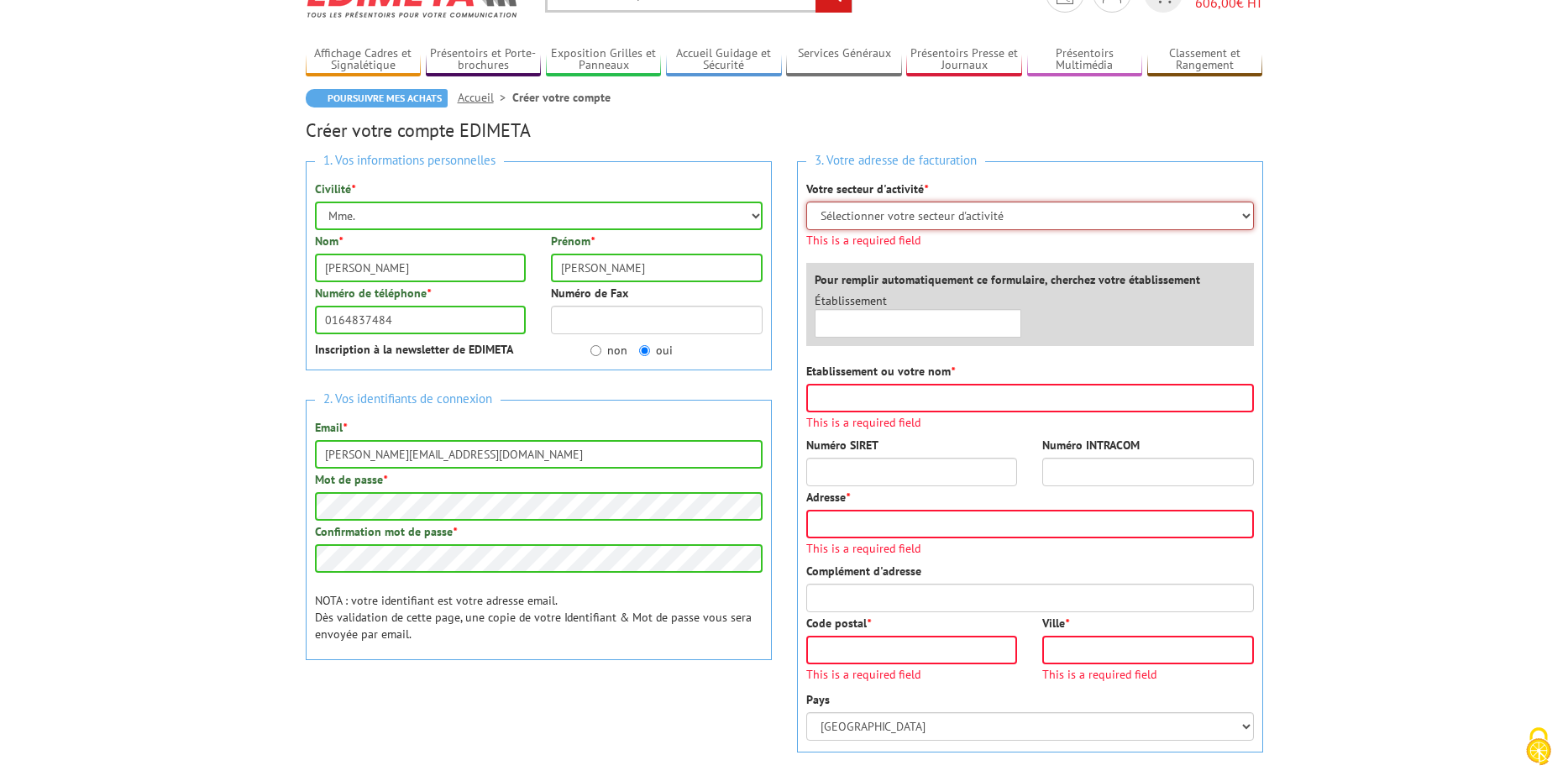
click at [866, 217] on select "Sélectionner votre secteur d'activité Administrations et collectivités Magasins…" at bounding box center [1030, 216] width 448 height 29
click at [890, 391] on input "Etablissement ou votre nom *" at bounding box center [1030, 398] width 448 height 29
type input "CAF 77 MELUN"
type input "[STREET_ADDRESS][PERSON_NAME]"
type input "77000"
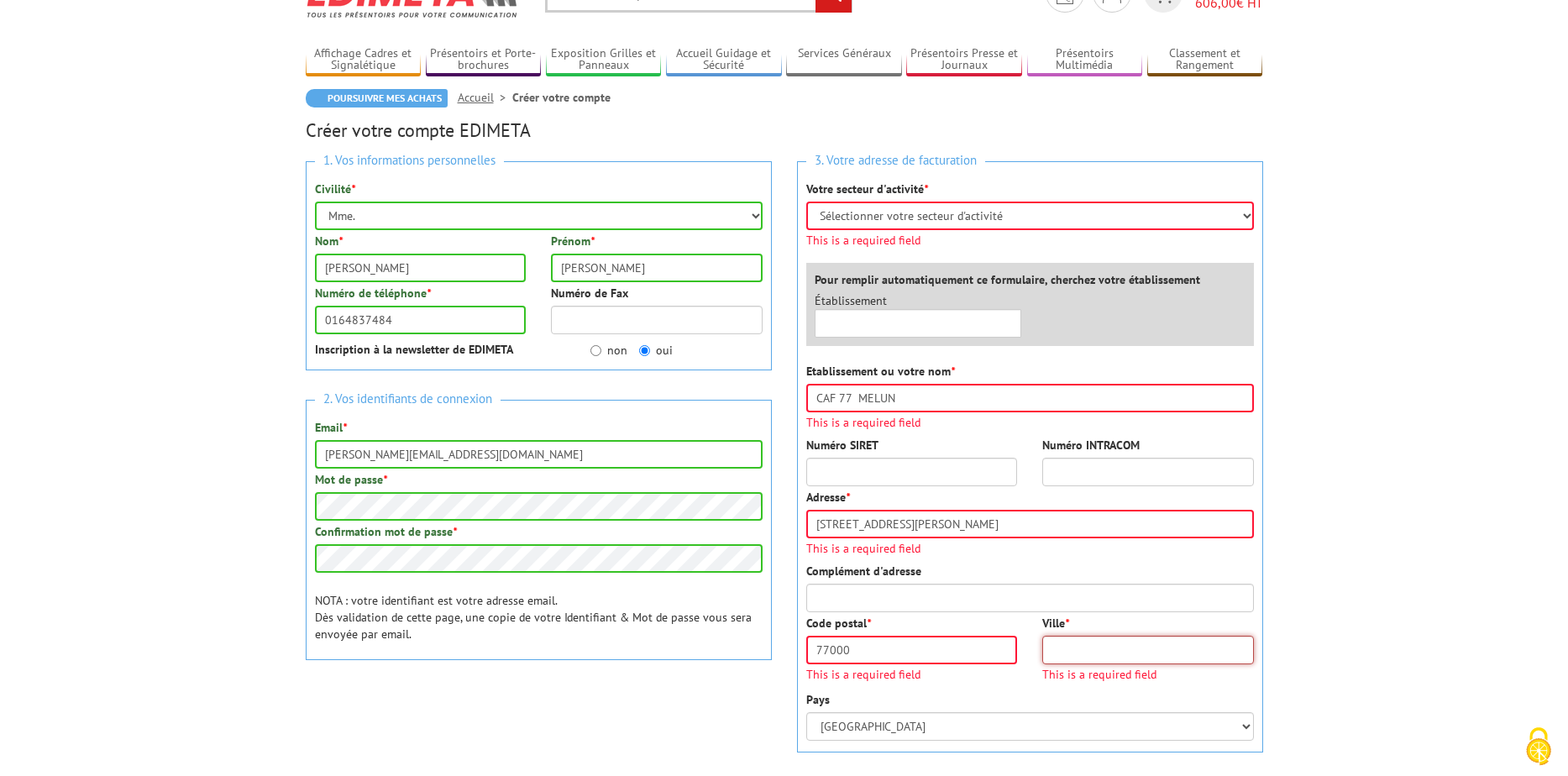
type input "Melun"
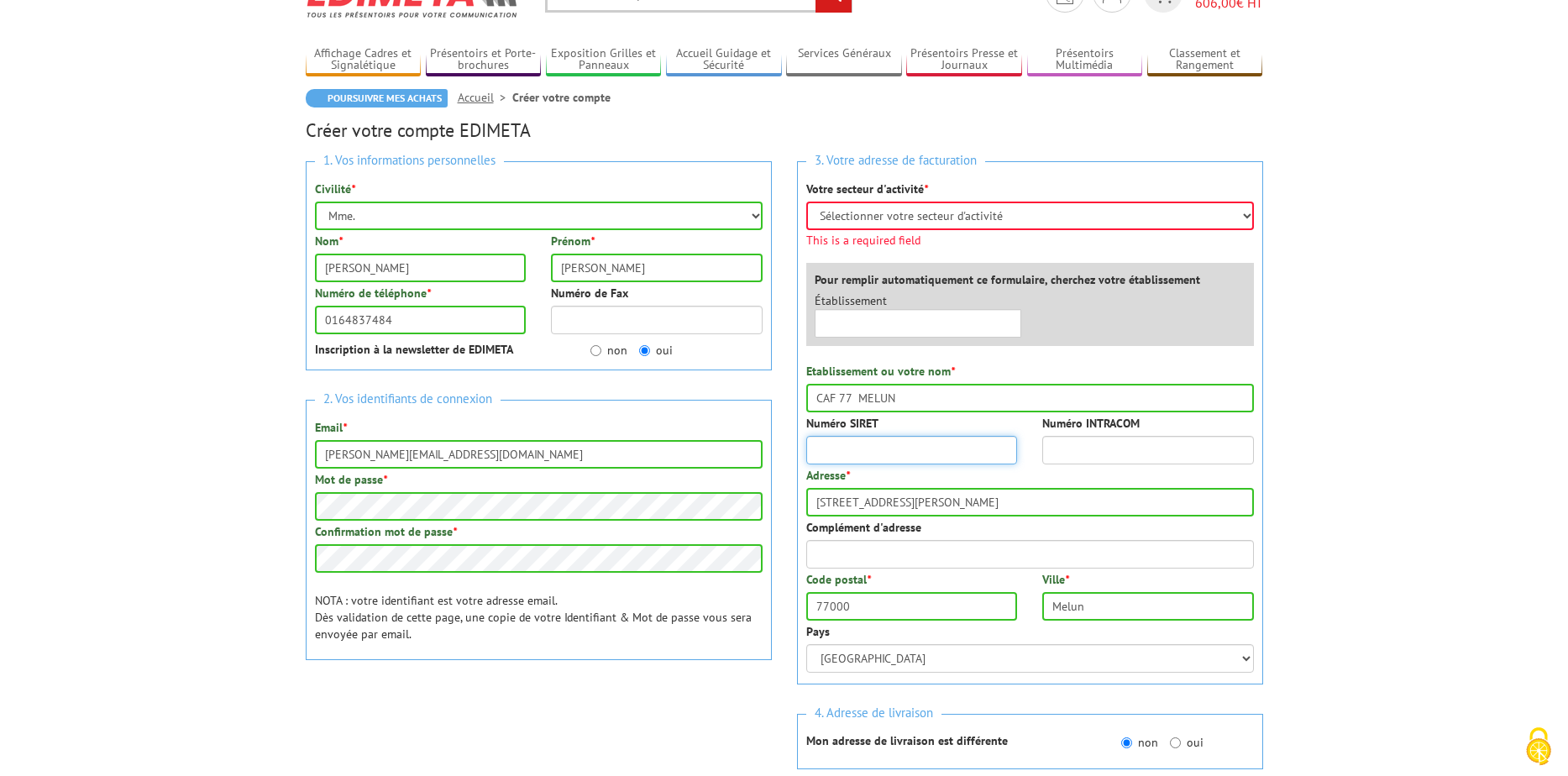
click at [959, 459] on input "Numéro SIRET" at bounding box center [912, 450] width 212 height 29
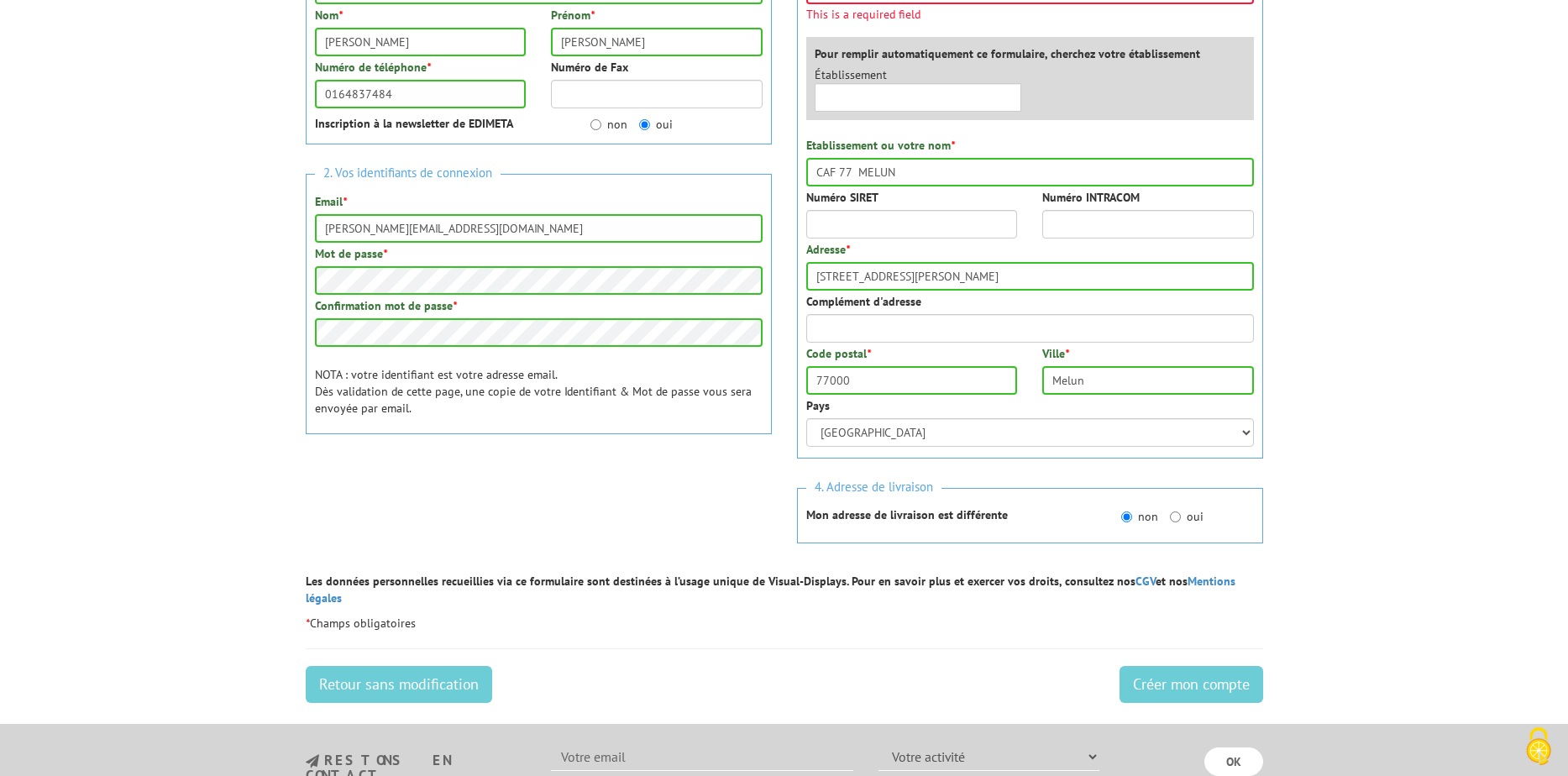
scroll to position [336, 0]
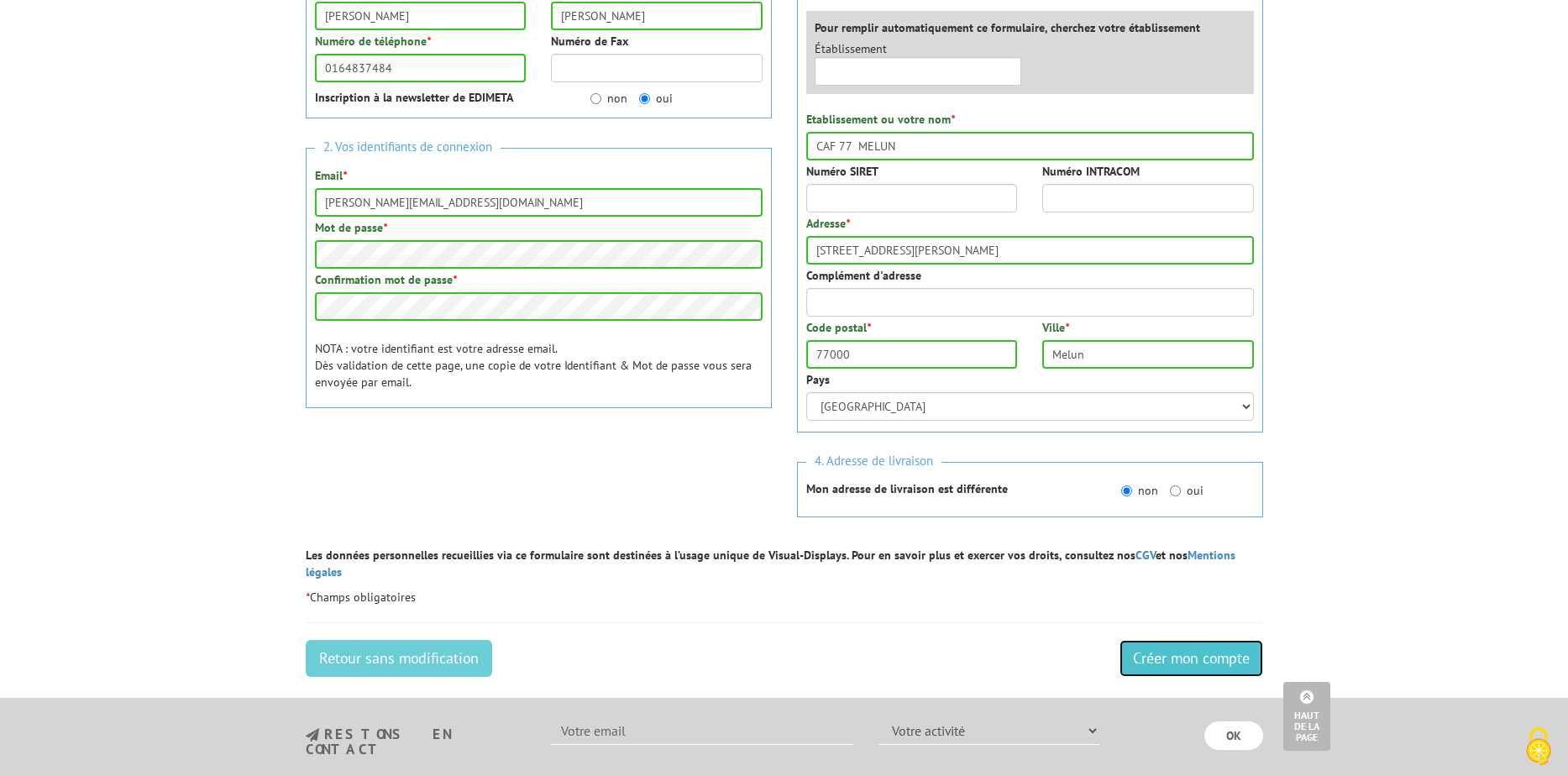
click at [1196, 643] on input "Créer mon compte" at bounding box center [1191, 659] width 144 height 37
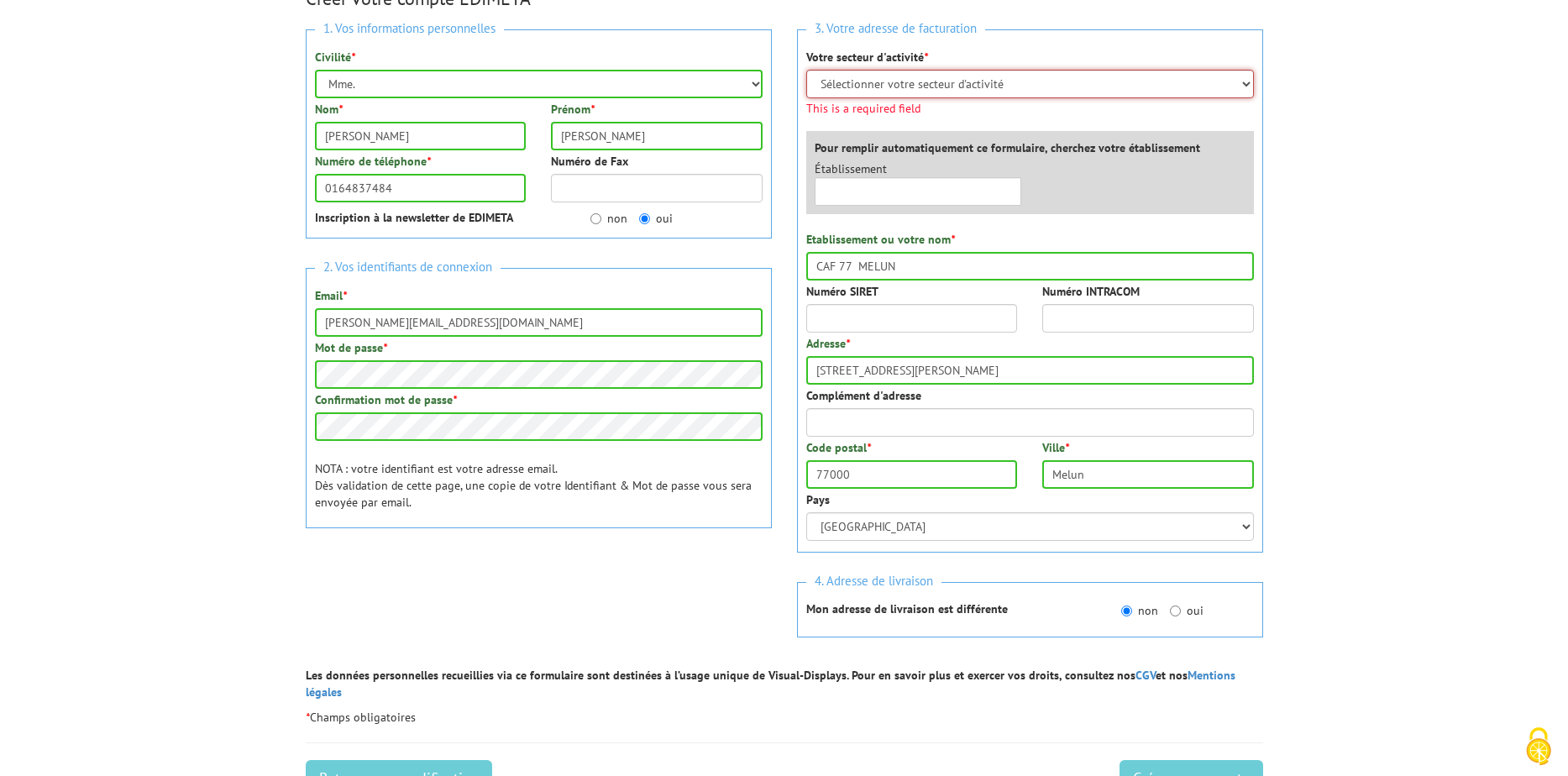
click at [1250, 84] on select "Sélectionner votre secteur d'activité Administrations et collectivités Magasins…" at bounding box center [1030, 84] width 448 height 29
select select "878"
click at [806, 70] on select "Sélectionner votre secteur d'activité Administrations et collectivités Magasins…" at bounding box center [1030, 84] width 448 height 29
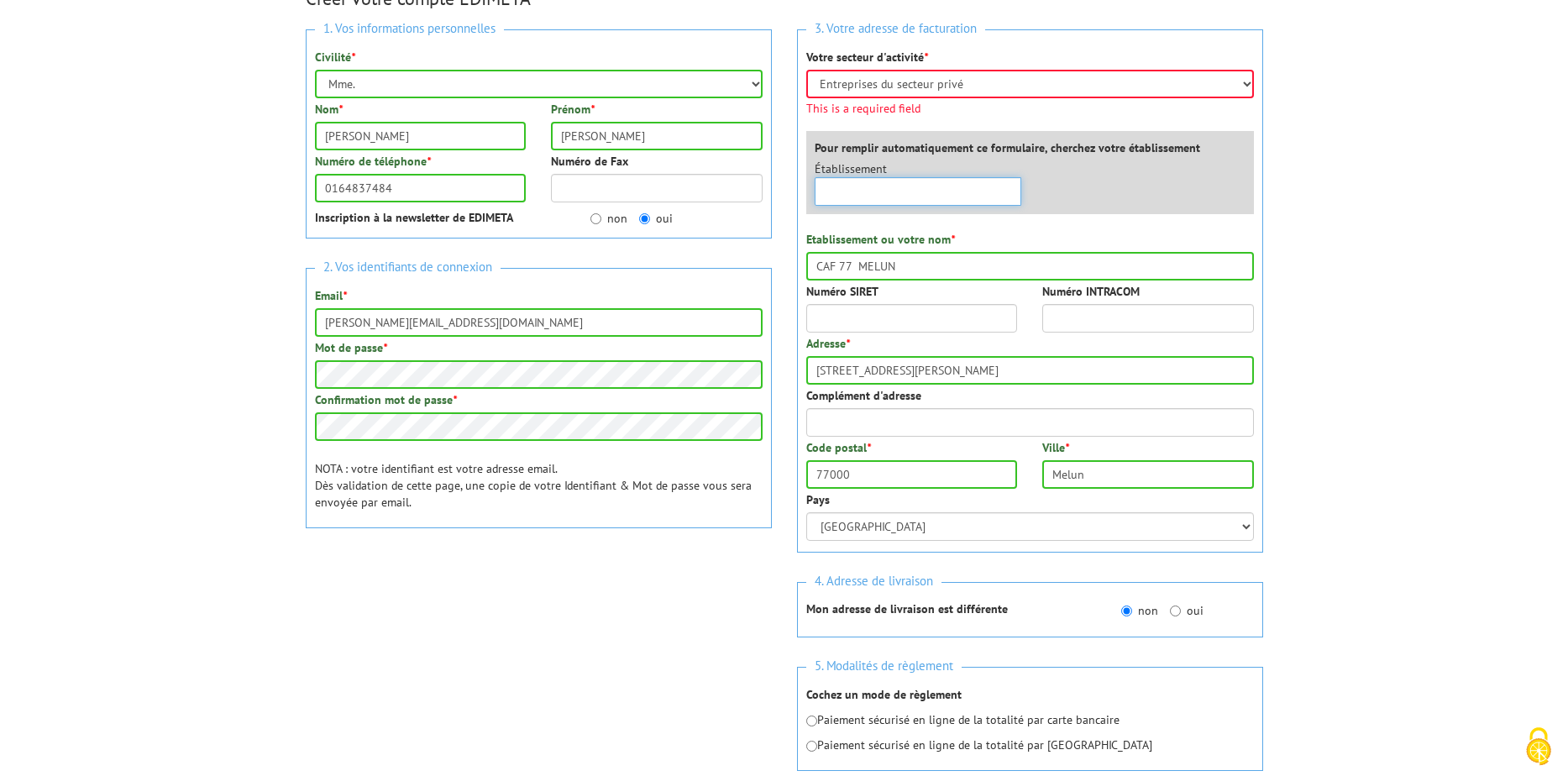
click at [947, 194] on div "Établissement × Aucun établiseement trouvé à ce nom" at bounding box center [1034, 188] width 464 height 54
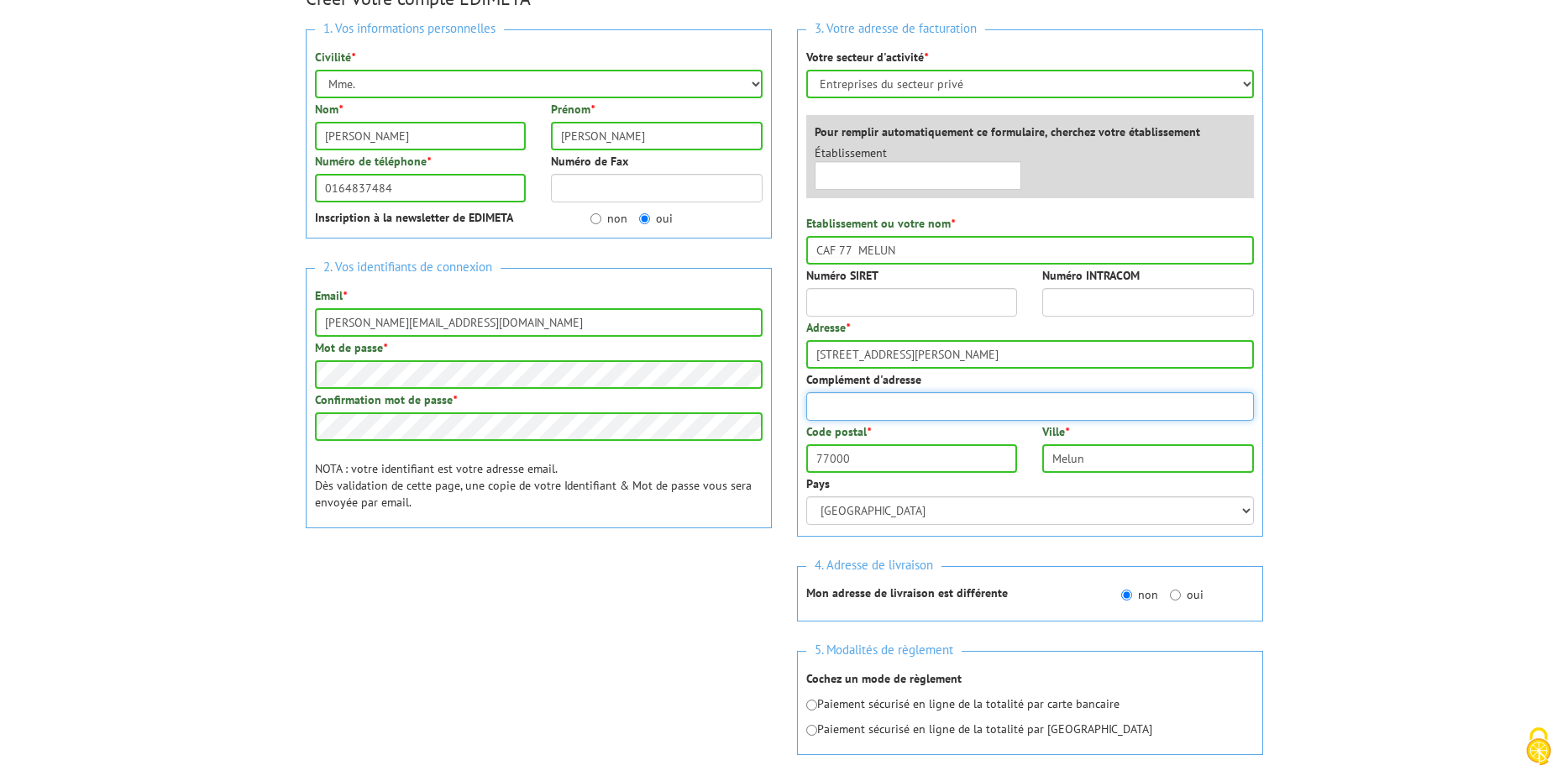
click at [954, 403] on input "Complément d'adresse" at bounding box center [1030, 407] width 448 height 29
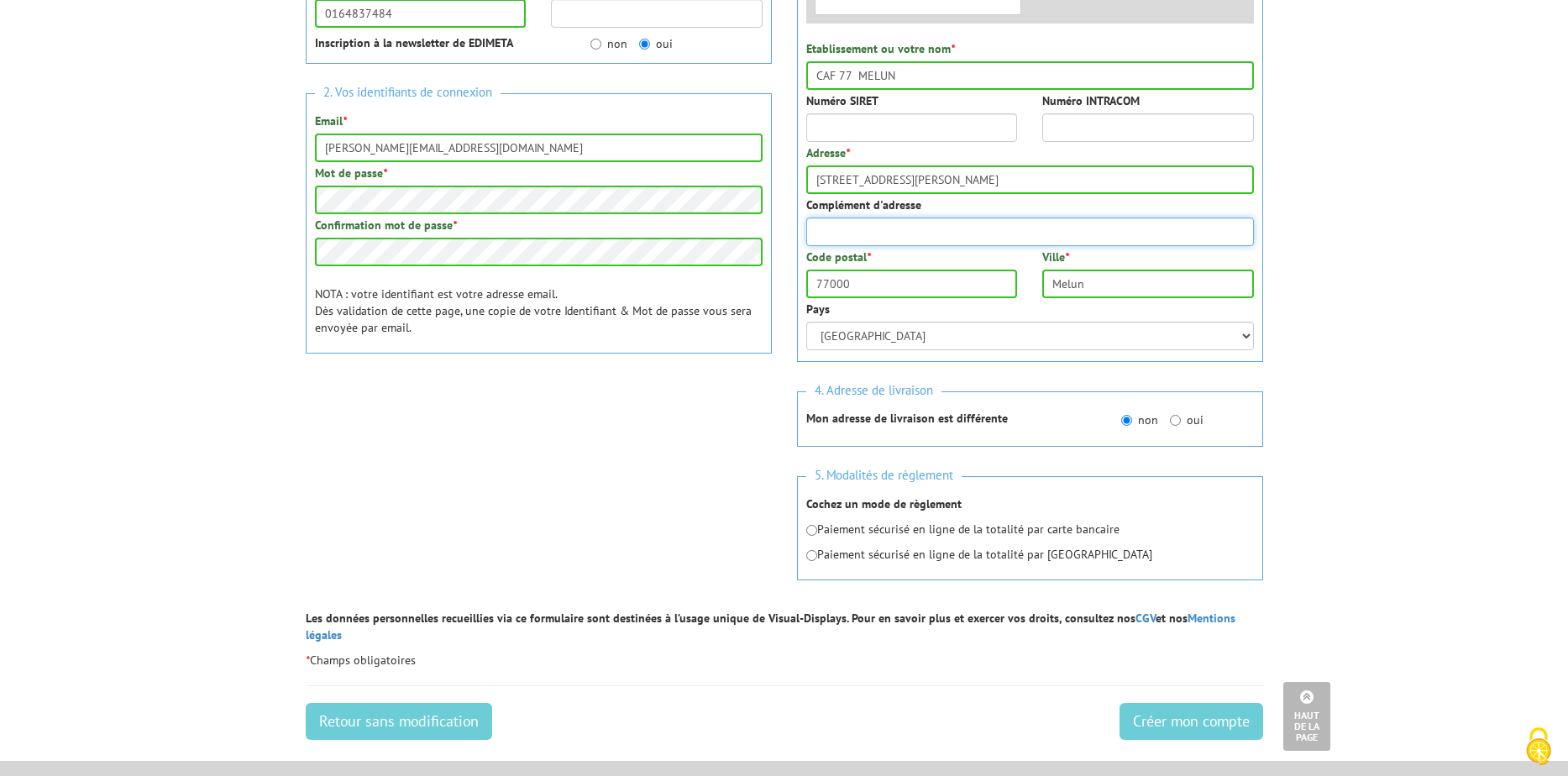
scroll to position [420, 0]
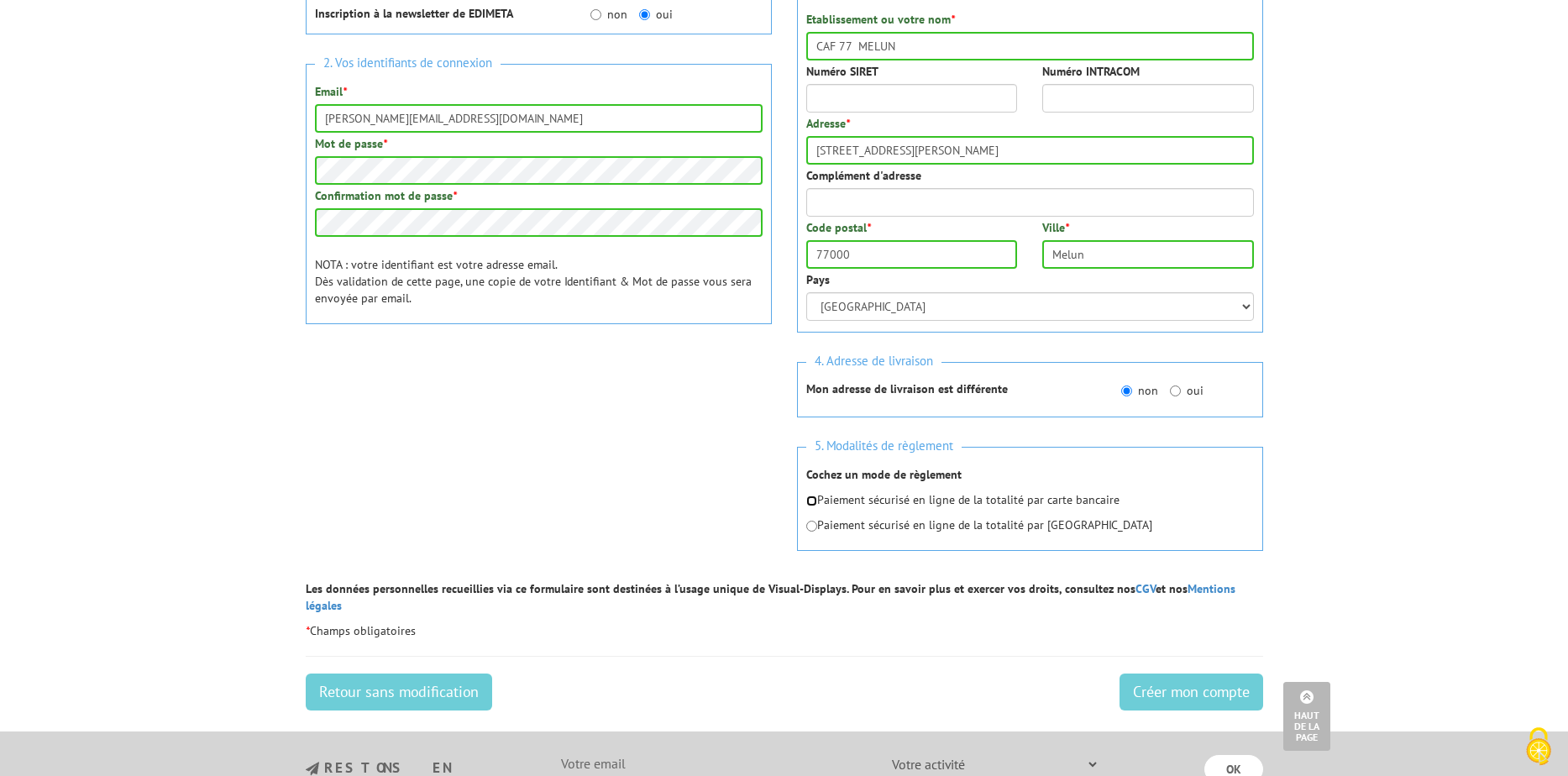
click at [811, 504] on input "radio" at bounding box center [811, 501] width 11 height 11
radio input "true"
click at [1228, 682] on input "Créer mon compte" at bounding box center [1191, 693] width 144 height 37
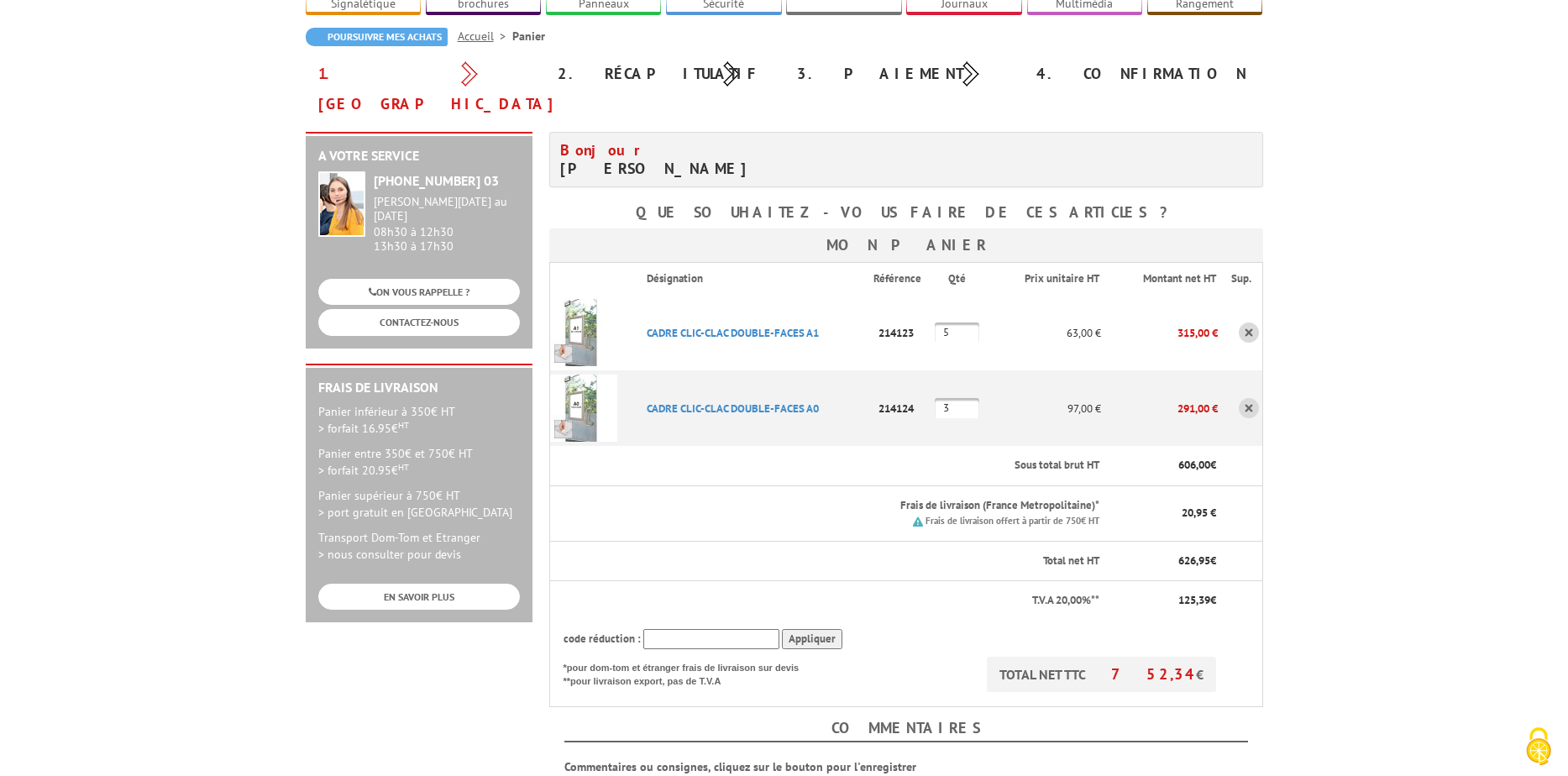
scroll to position [420, 0]
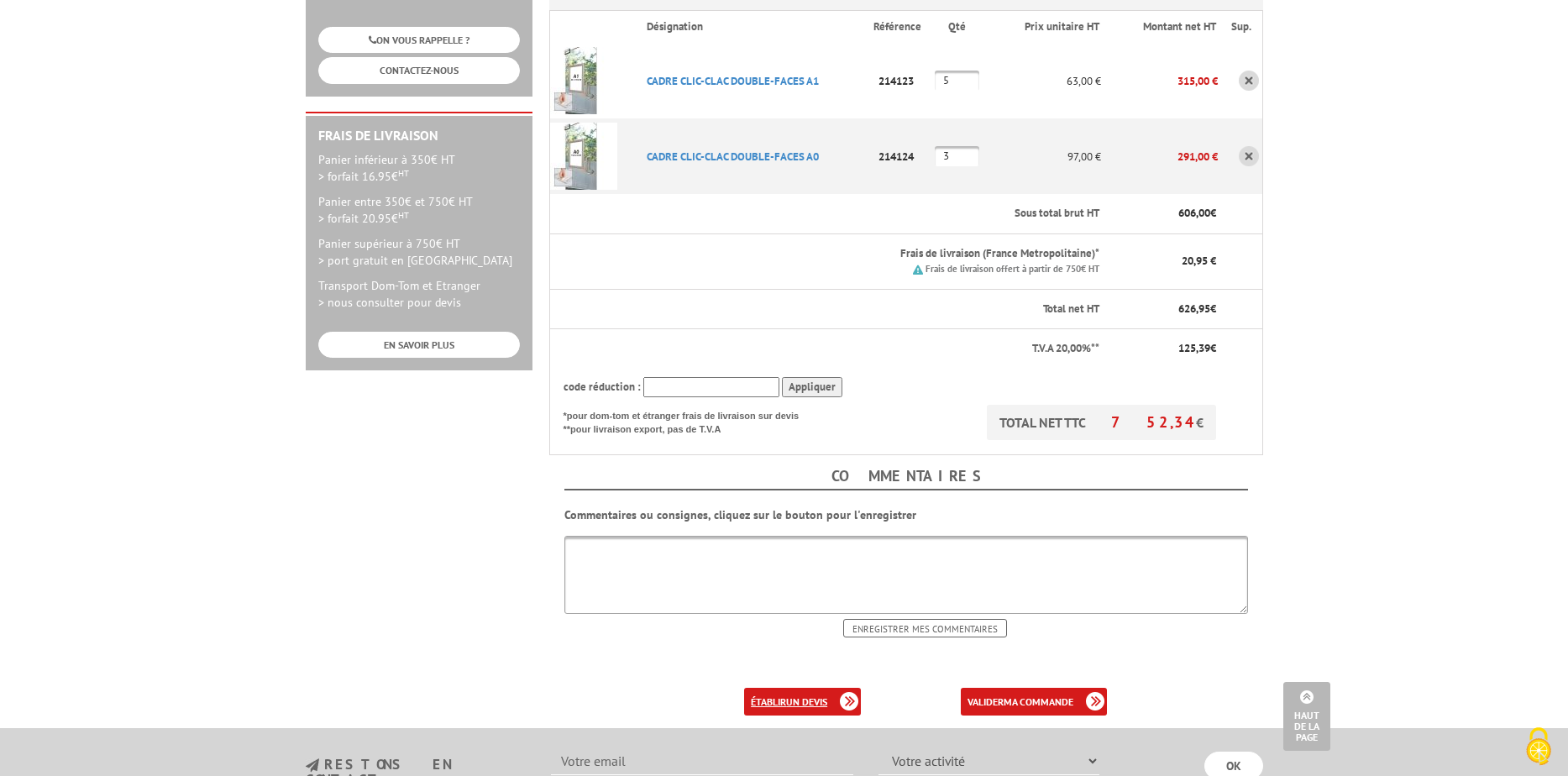
click at [800, 695] on b "un devis" at bounding box center [806, 701] width 41 height 13
